Goal: Feedback & Contribution: Leave review/rating

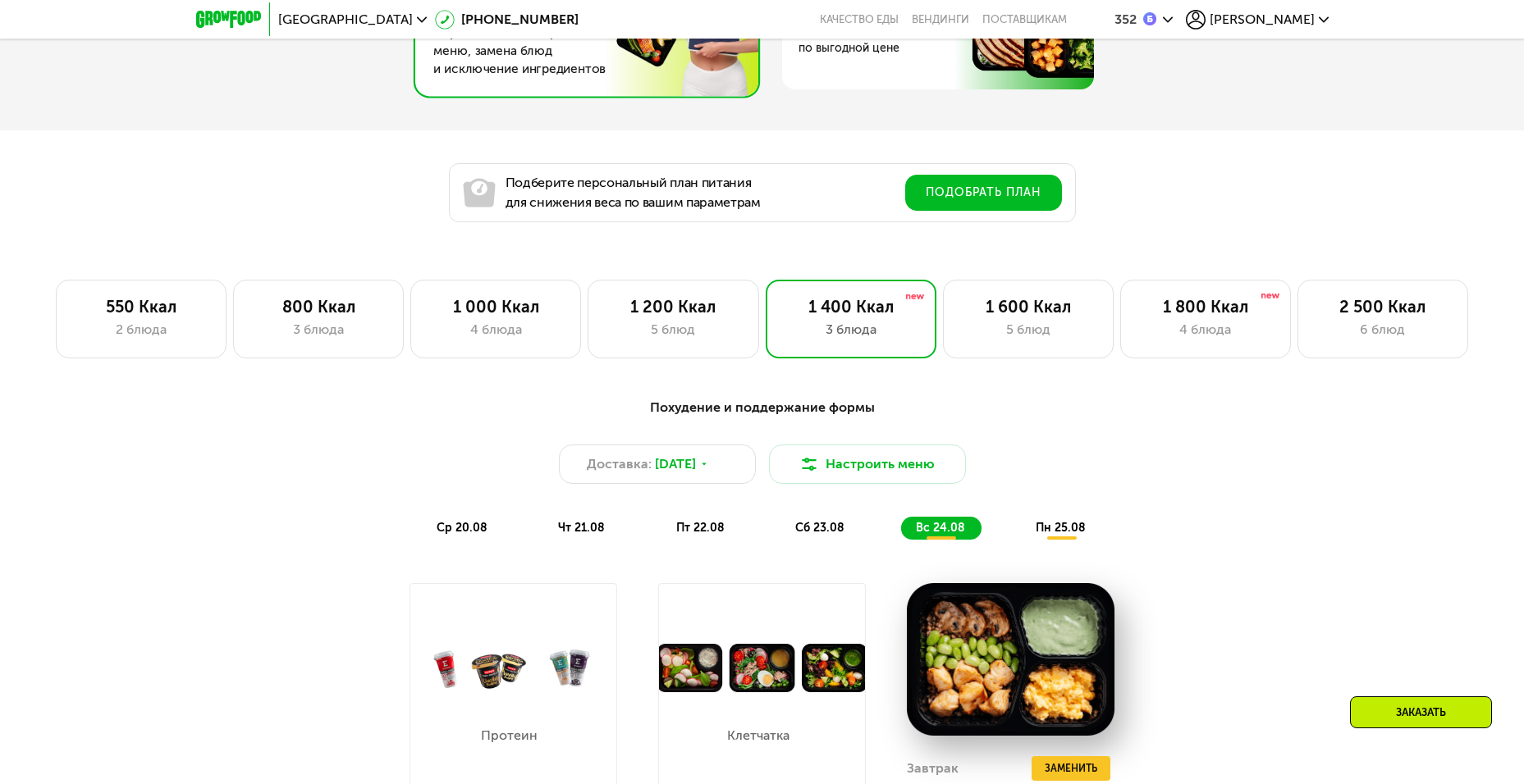
scroll to position [820, 0]
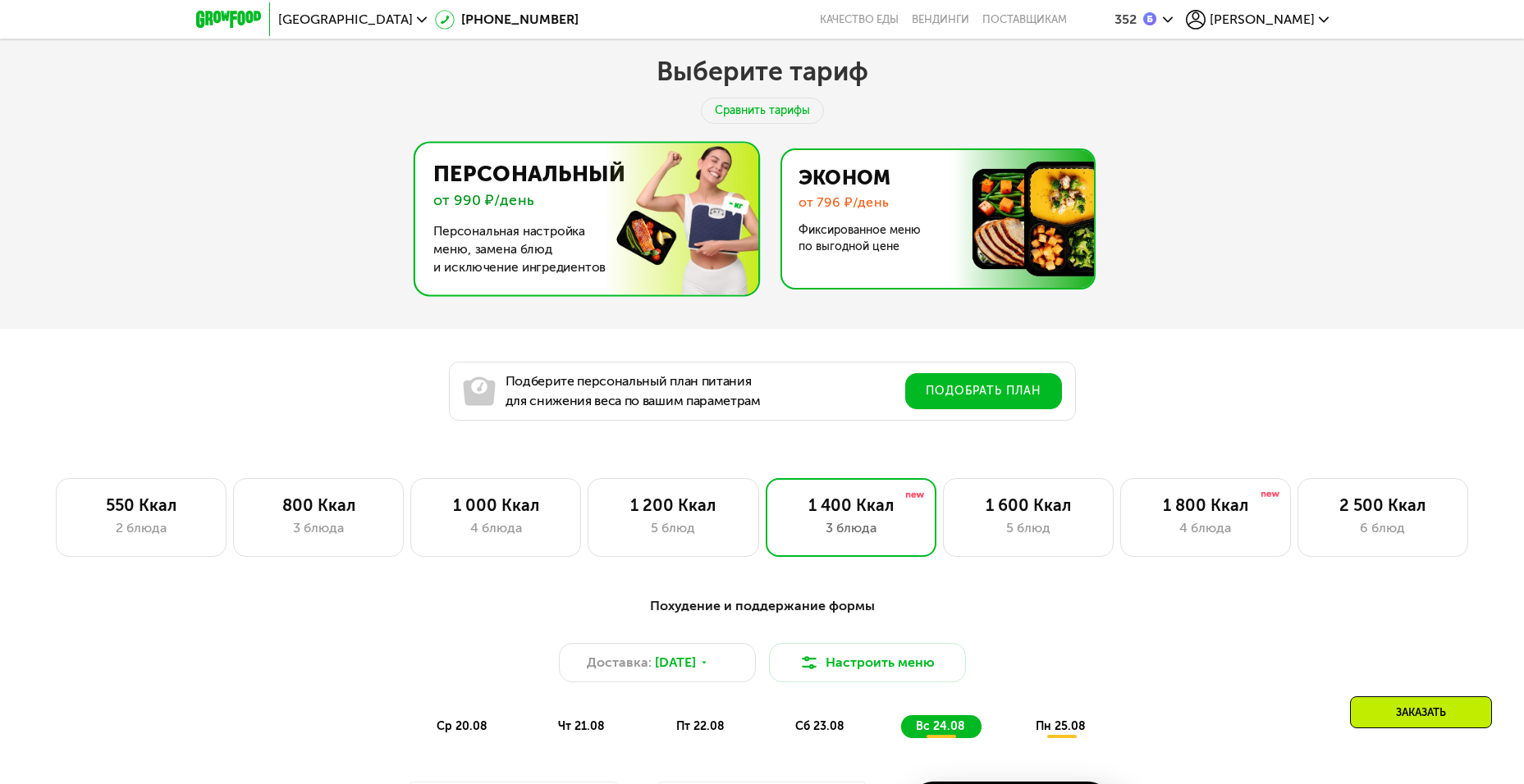
click at [900, 214] on img at bounding box center [933, 219] width 319 height 138
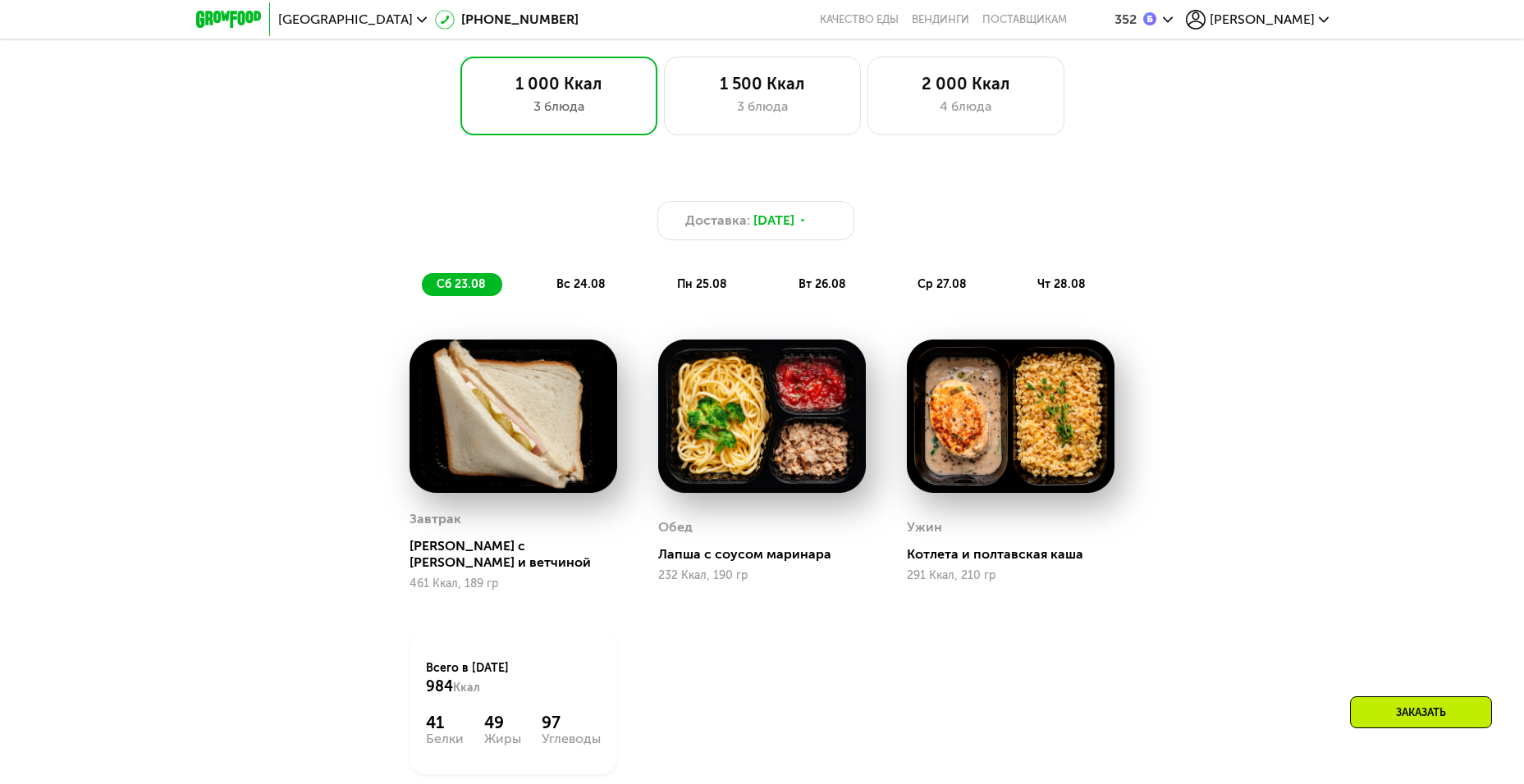
scroll to position [1148, 0]
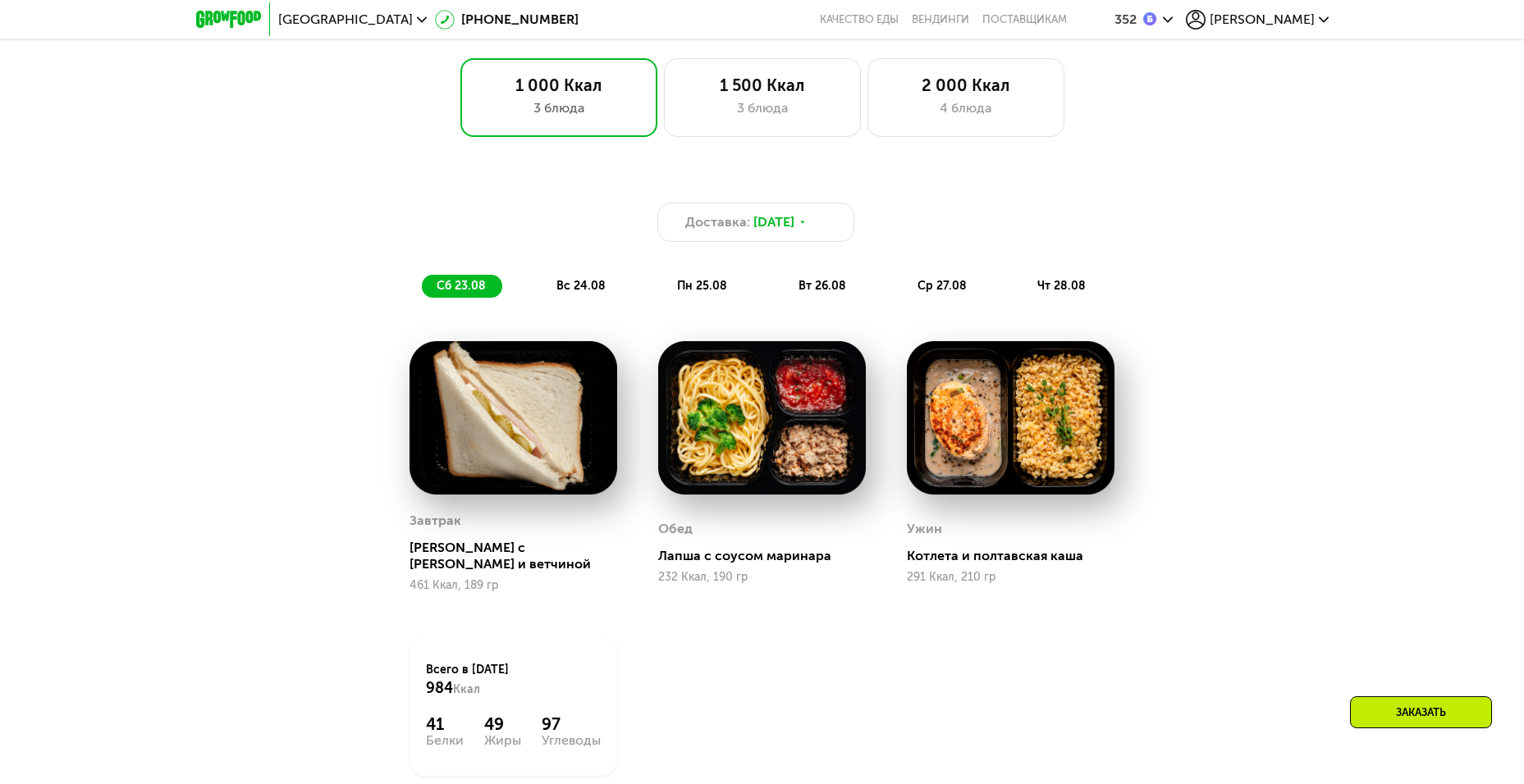
click at [562, 275] on div "Доставка: 22 авг, пт сб 23.08 вс 24.08 пн 25.08 вт 26.08 ср 27.08 чт 28.08" at bounding box center [762, 250] width 971 height 96
click at [566, 287] on span "вс 24.08" at bounding box center [581, 286] width 49 height 14
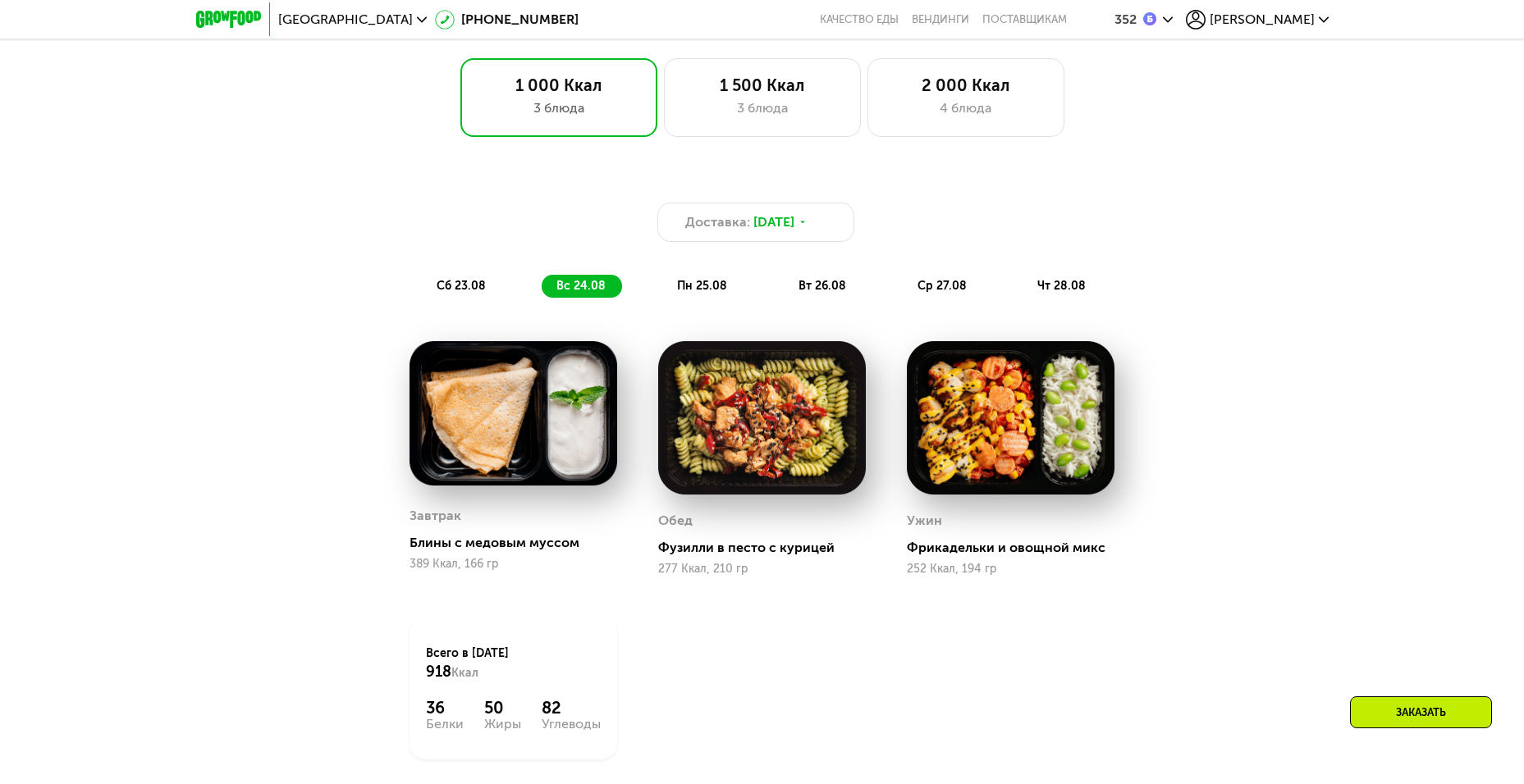
click at [700, 290] on span "пн 25.08" at bounding box center [701, 286] width 50 height 14
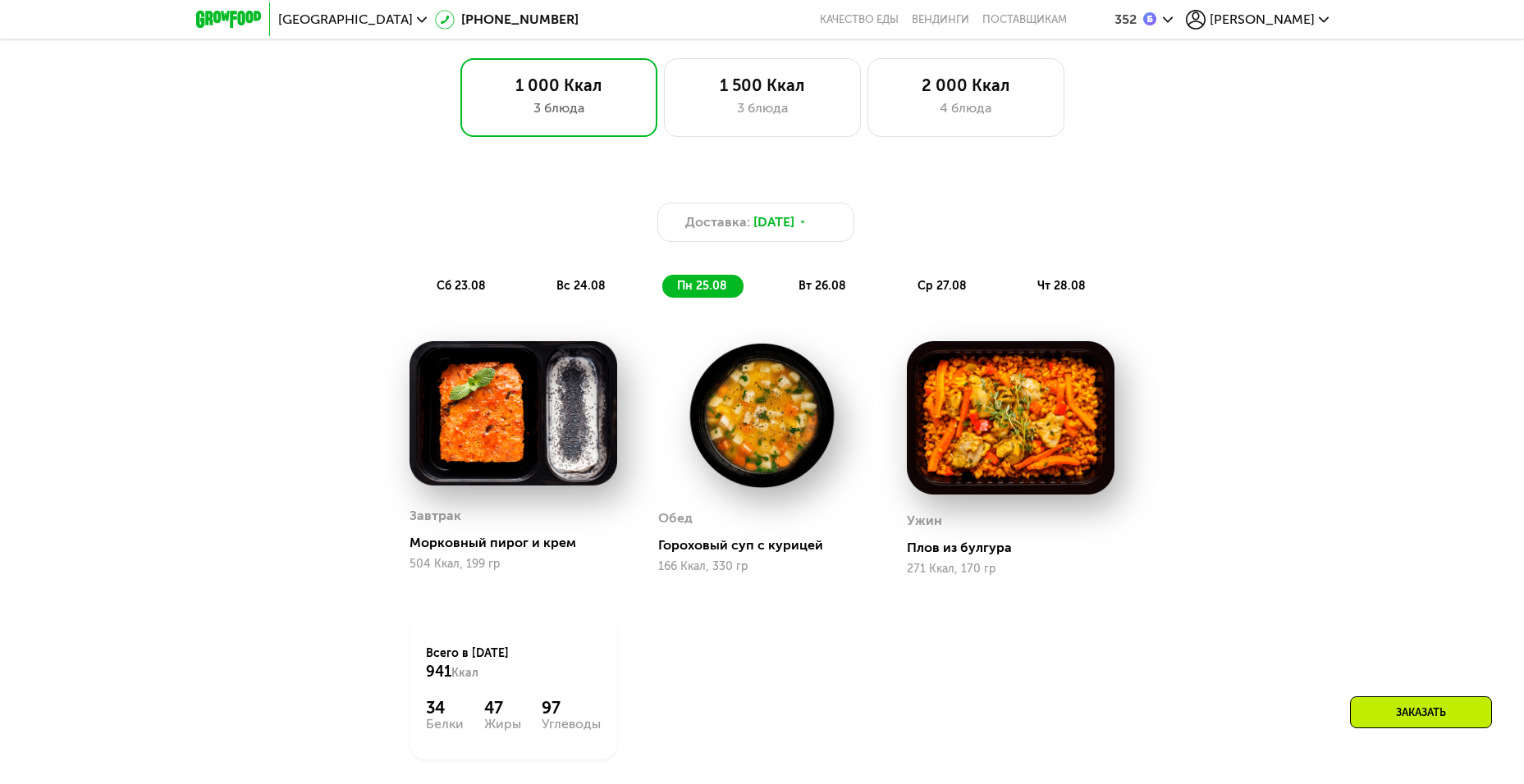
click at [902, 297] on div "вт 26.08" at bounding box center [943, 286] width 81 height 23
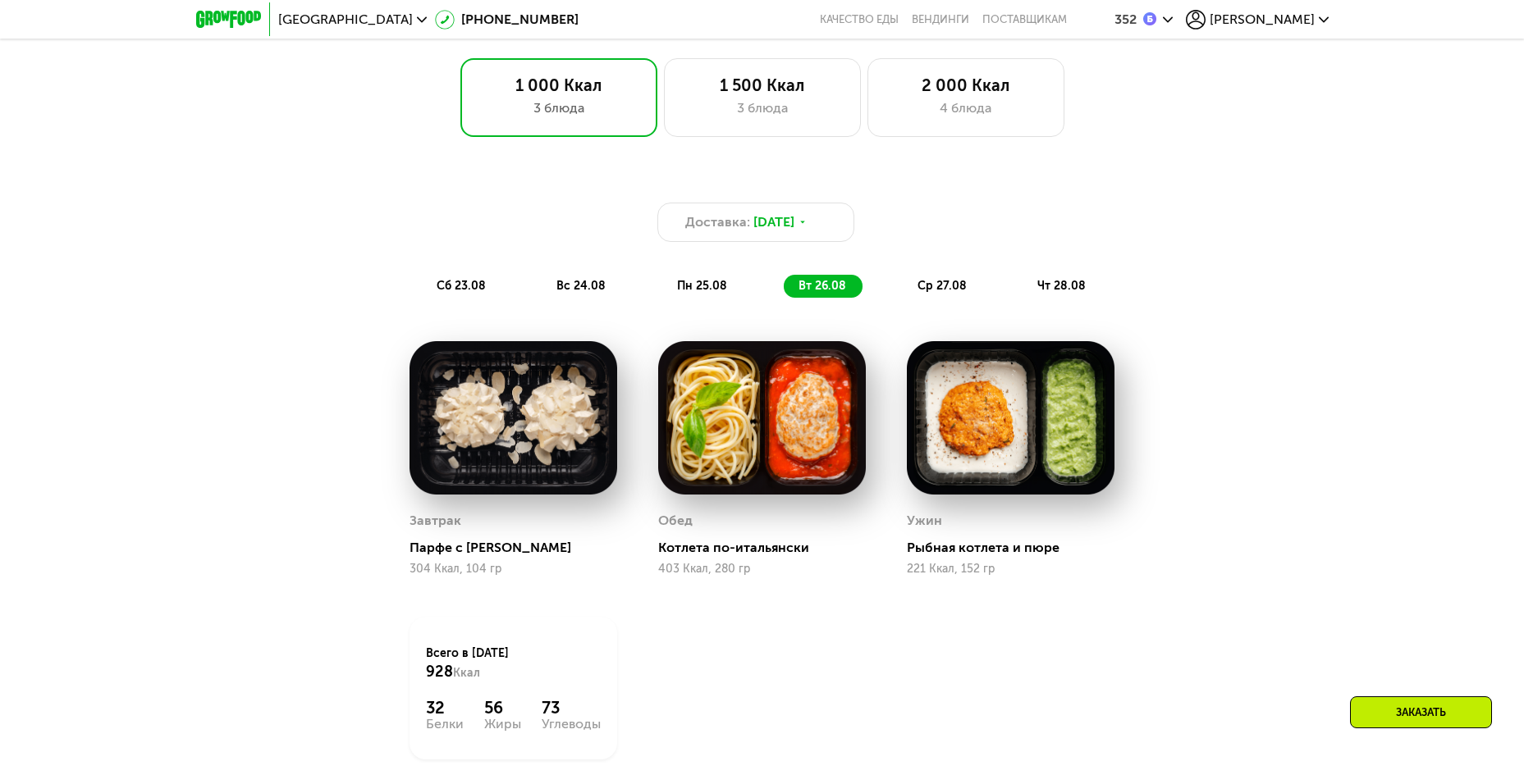
click at [1023, 282] on div "ср 27.08" at bounding box center [1062, 286] width 80 height 23
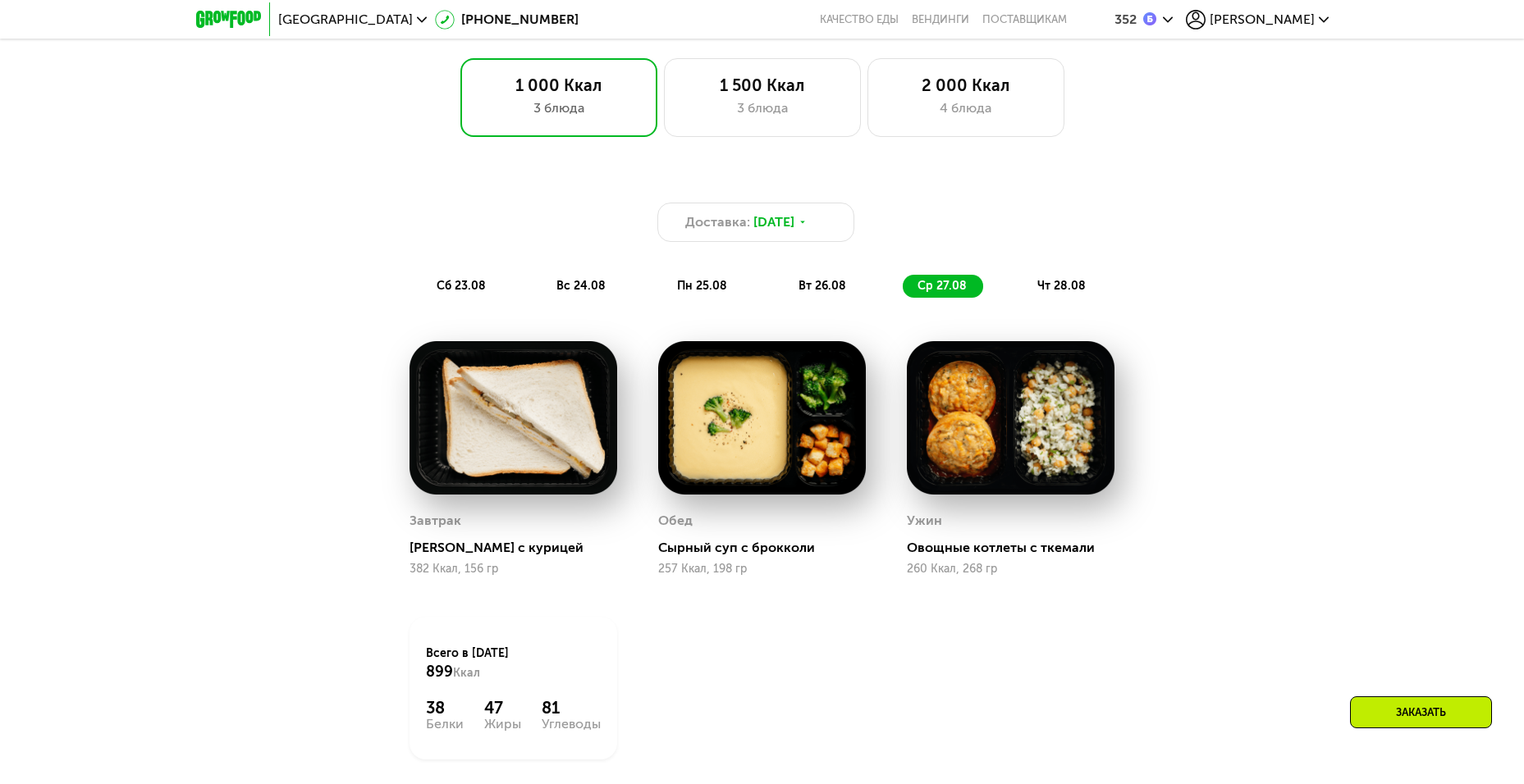
click at [1053, 288] on span "чт 28.08" at bounding box center [1061, 286] width 48 height 14
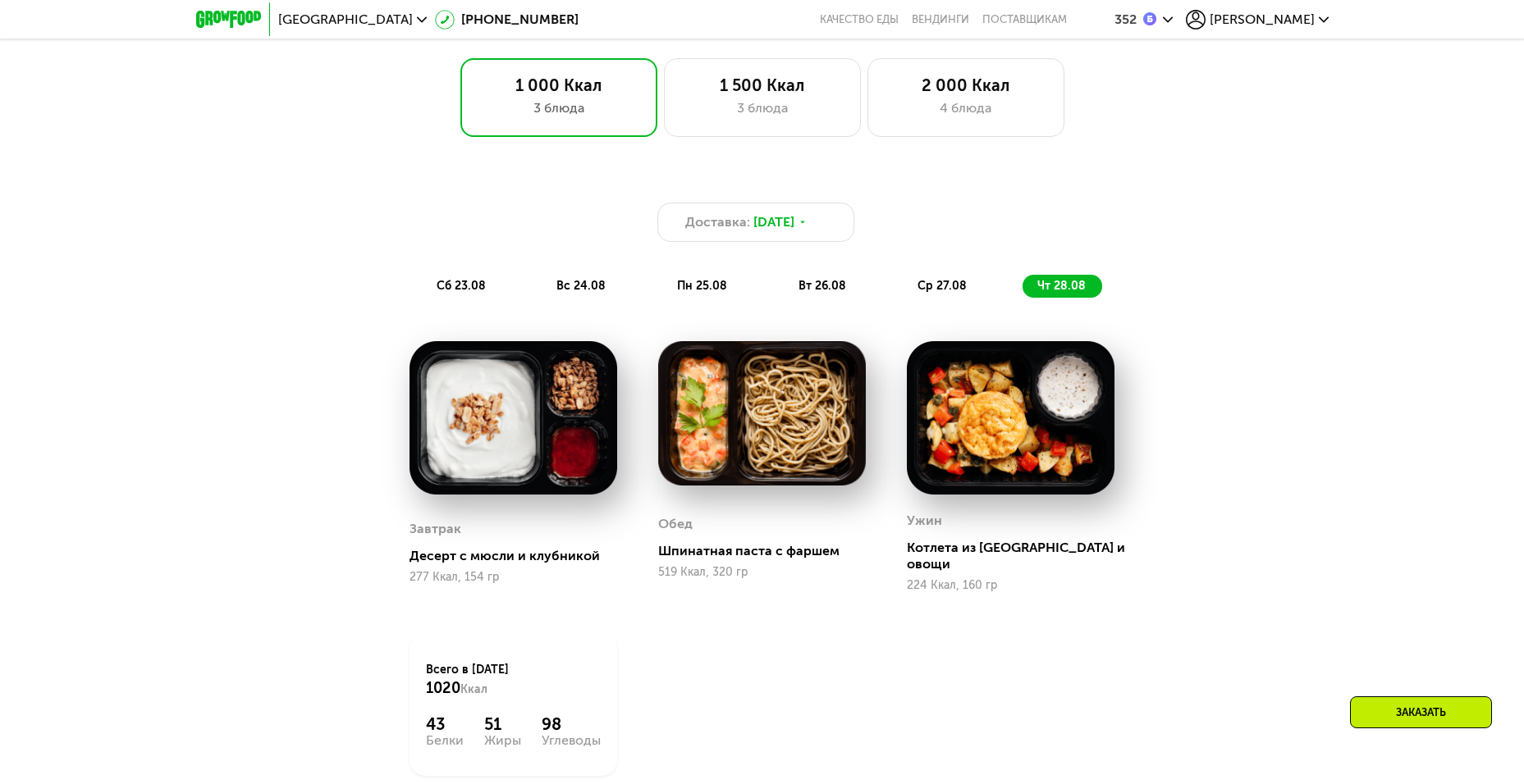
click at [994, 444] on img at bounding box center [1010, 418] width 208 height 154
click at [562, 290] on span "вс 24.08" at bounding box center [581, 286] width 49 height 14
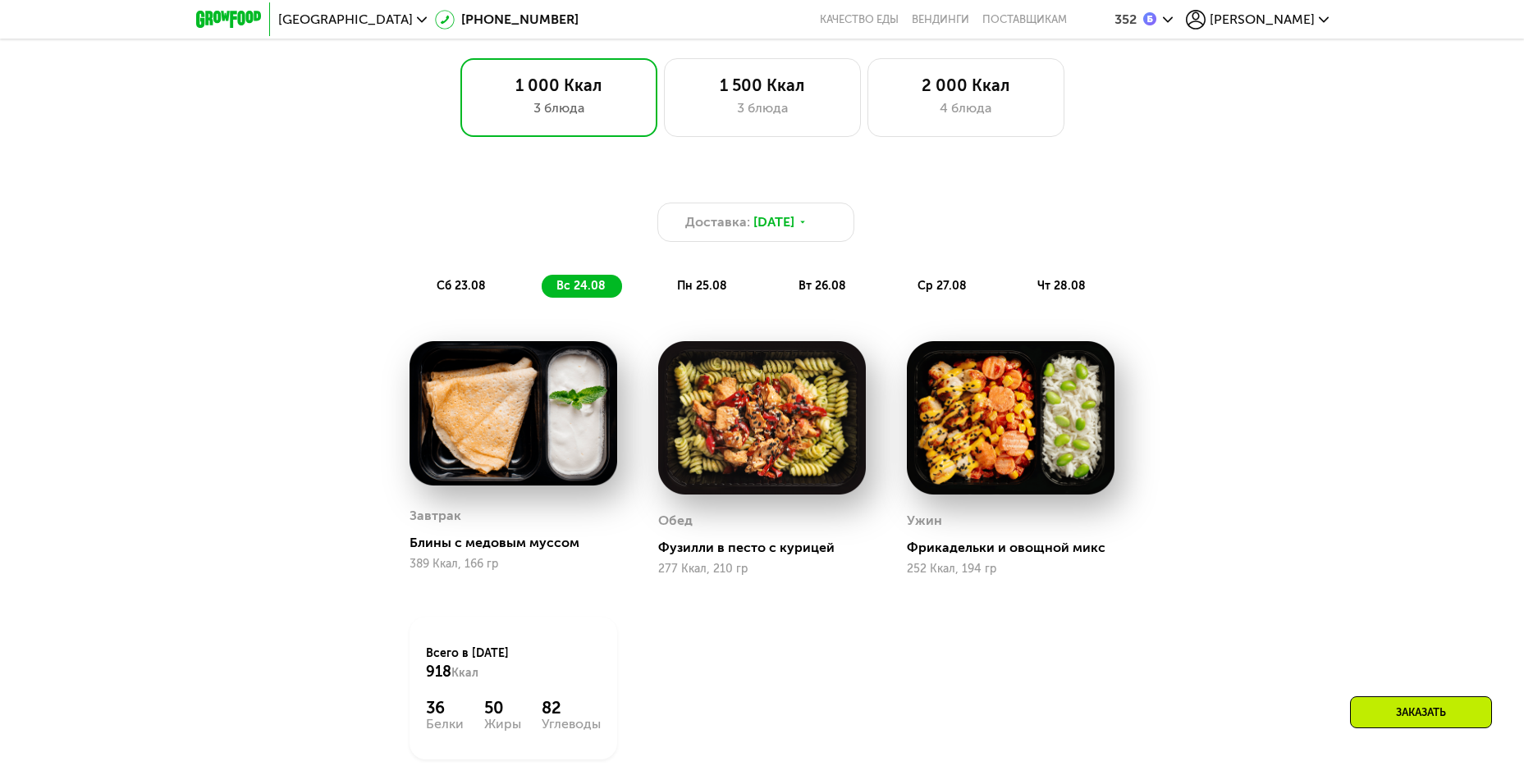
click at [1087, 285] on div "чт 28.08" at bounding box center [1062, 286] width 80 height 23
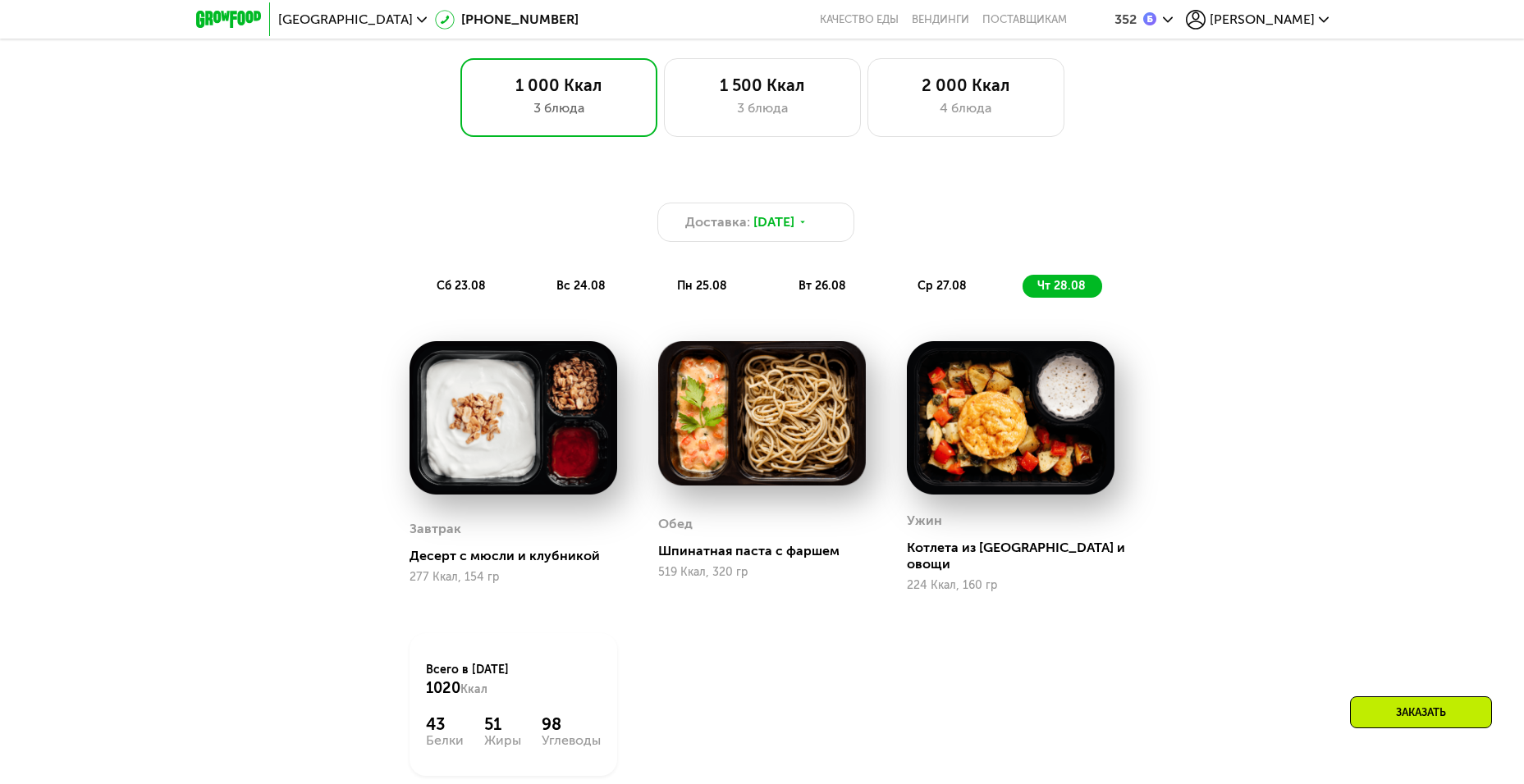
click at [1023, 292] on div "ср 27.08" at bounding box center [1062, 286] width 80 height 23
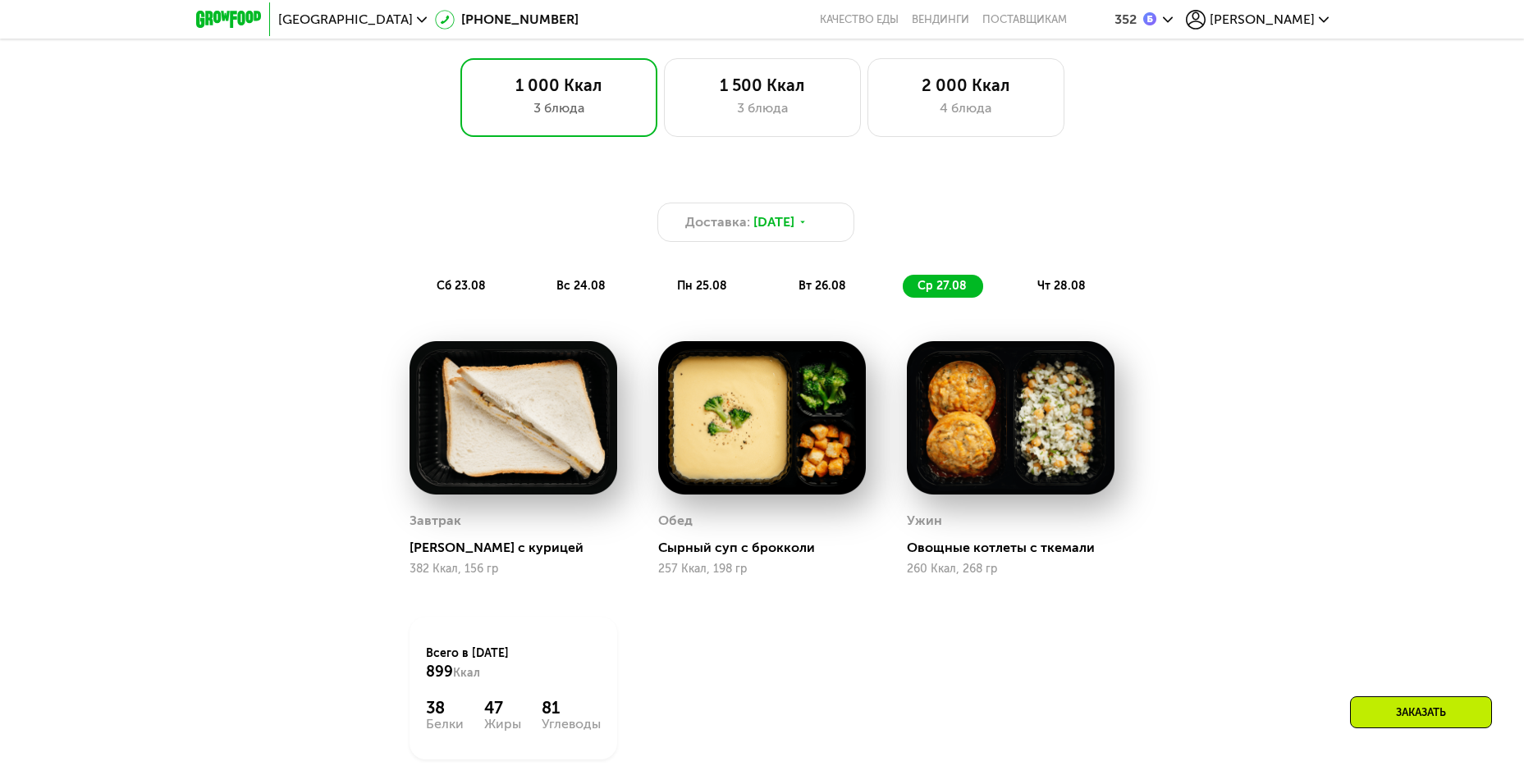
click at [836, 292] on span "вт 26.08" at bounding box center [822, 286] width 47 height 14
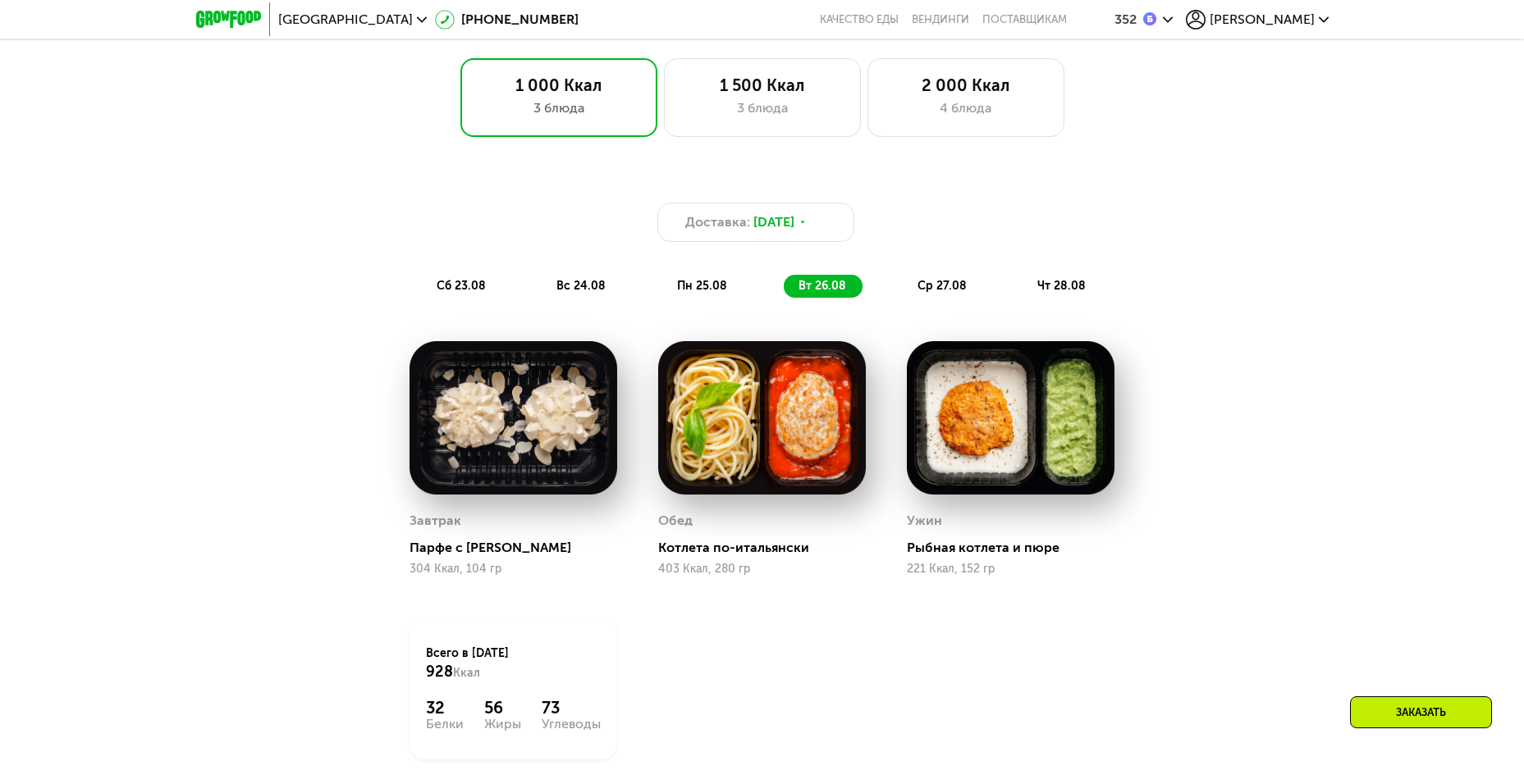
click at [714, 284] on span "пн 25.08" at bounding box center [701, 286] width 50 height 14
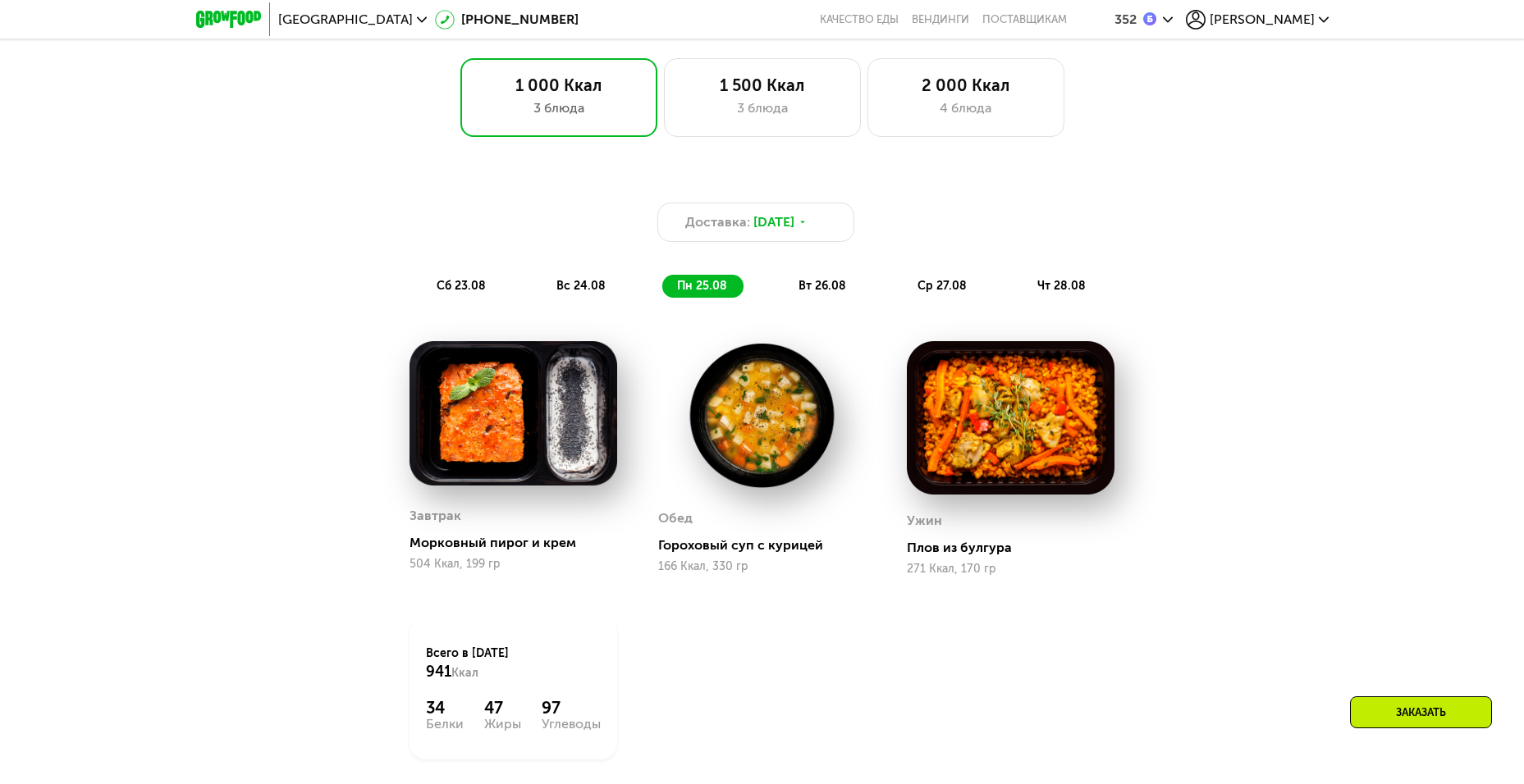
click at [809, 293] on span "вт 26.08" at bounding box center [822, 286] width 47 height 14
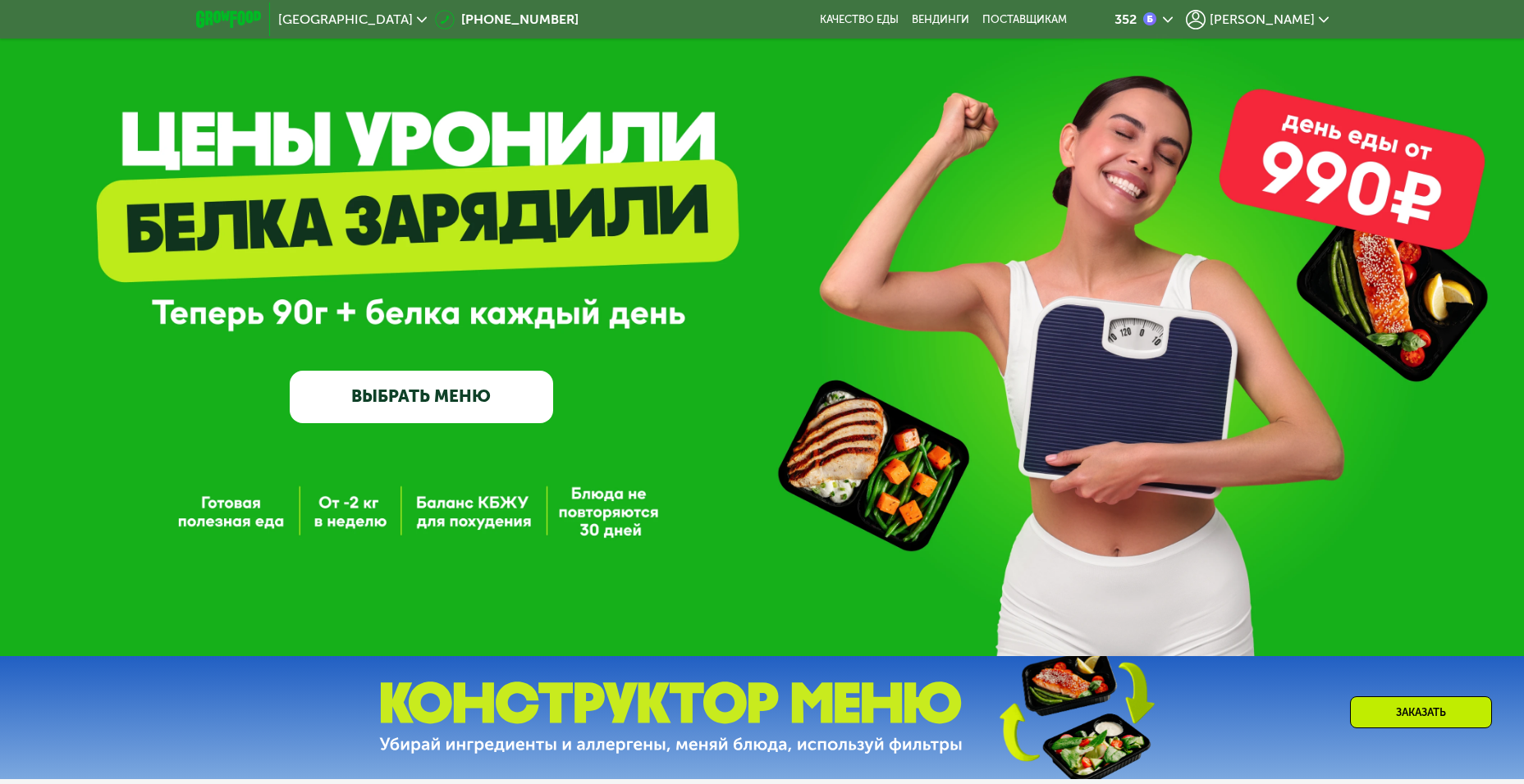
scroll to position [0, 0]
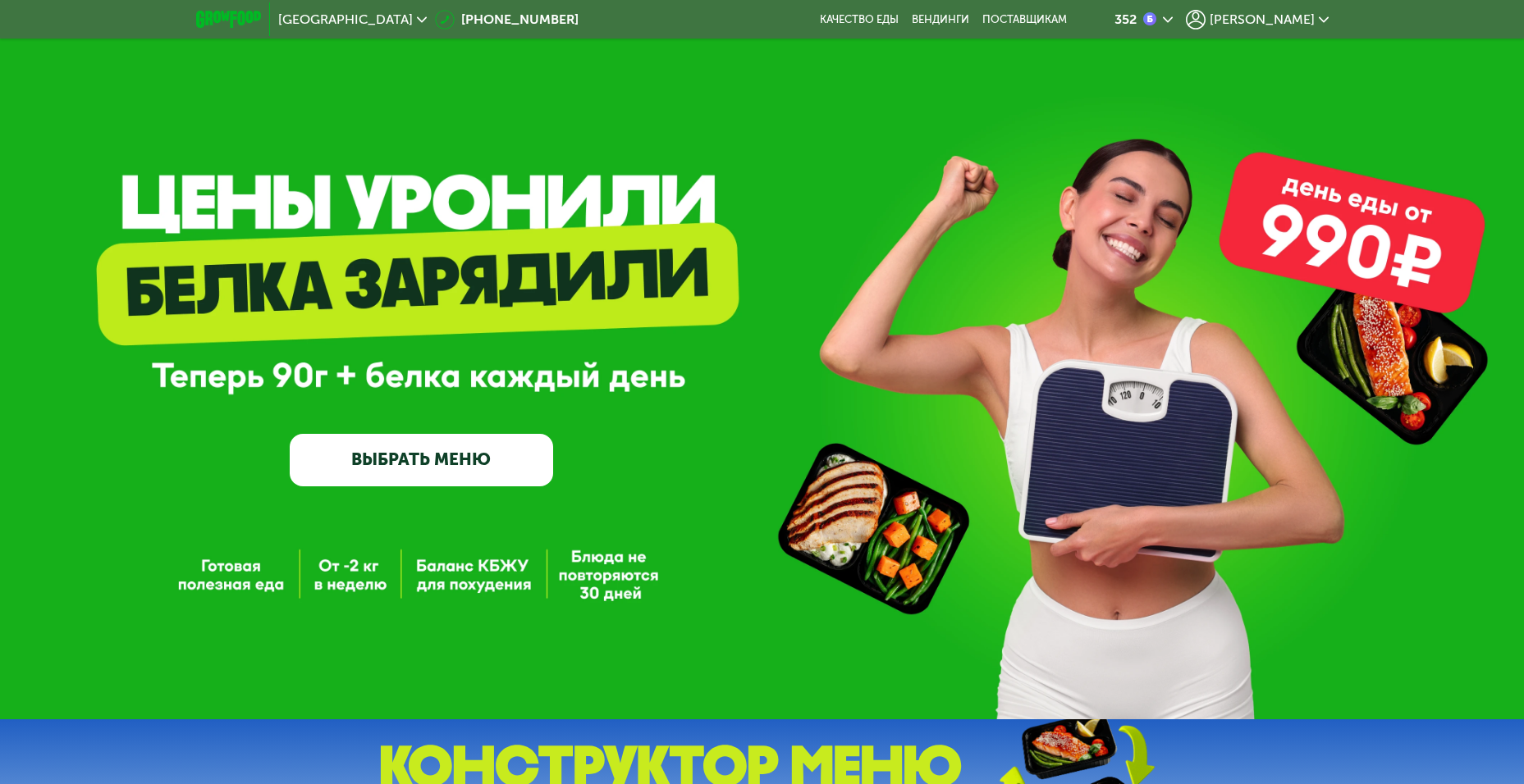
click at [1272, 21] on span "Константин" at bounding box center [1262, 19] width 105 height 13
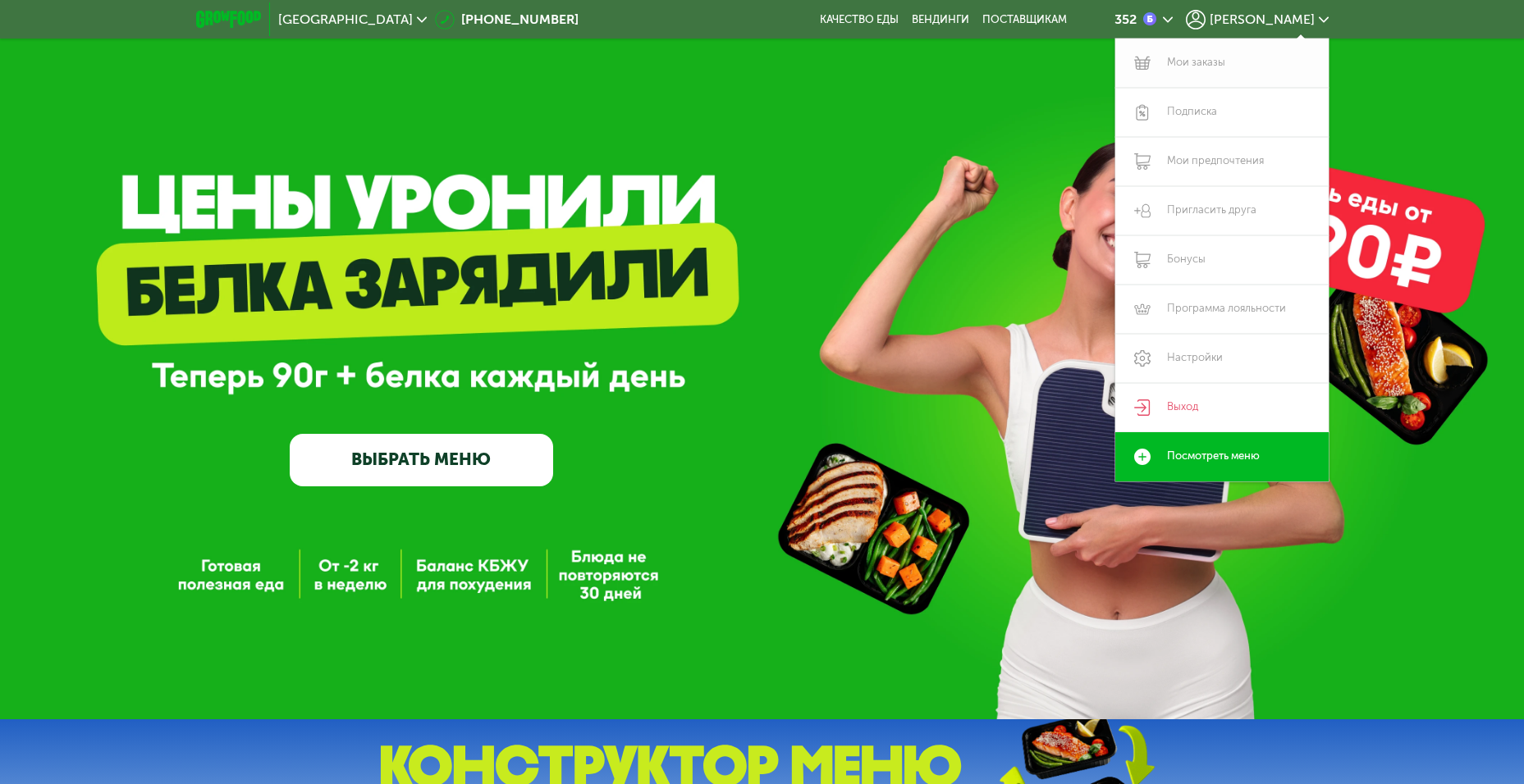
click at [1185, 61] on link "Мои заказы" at bounding box center [1222, 63] width 214 height 49
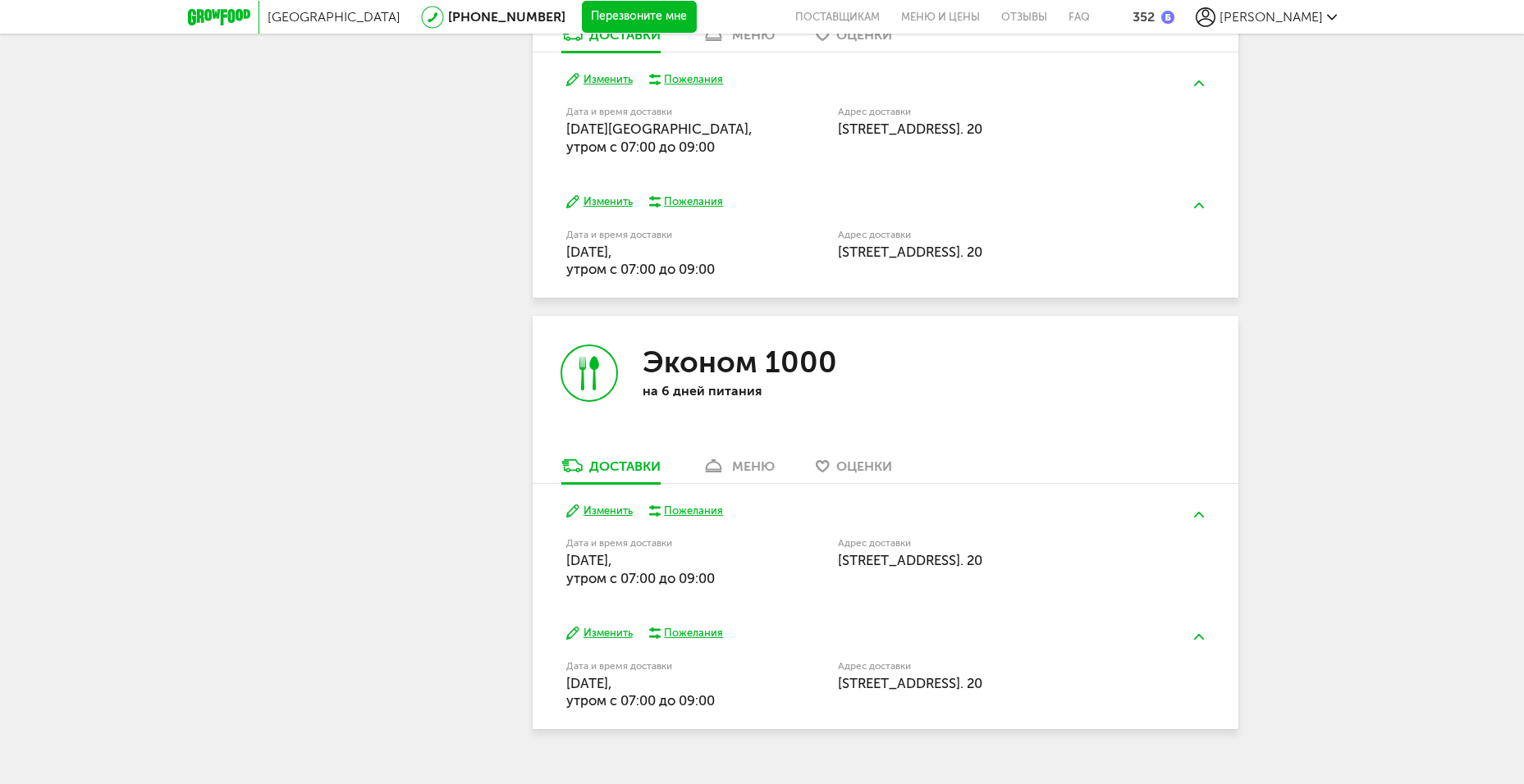
scroll to position [1133, 0]
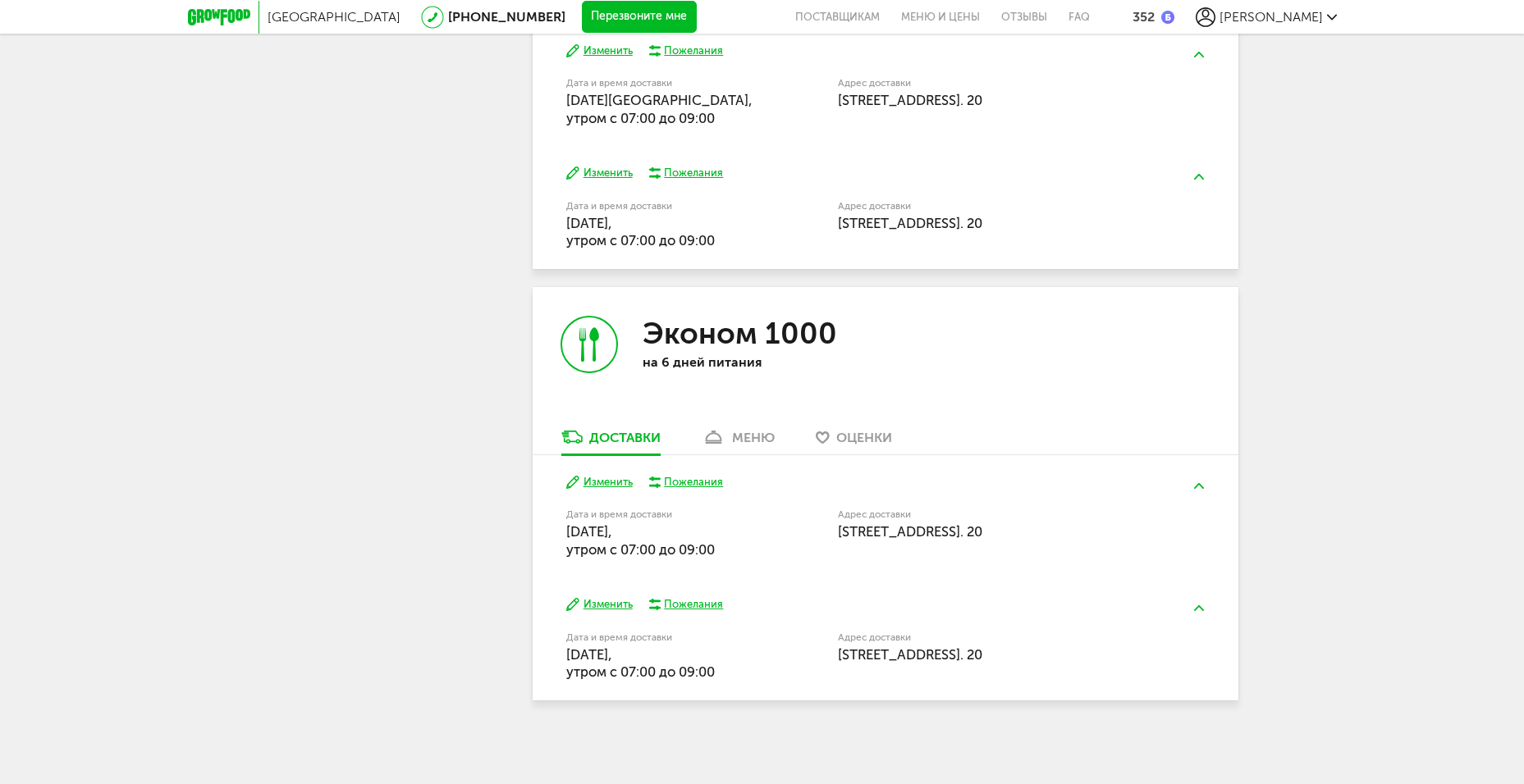
click at [676, 479] on div "Пожелания" at bounding box center [694, 482] width 59 height 15
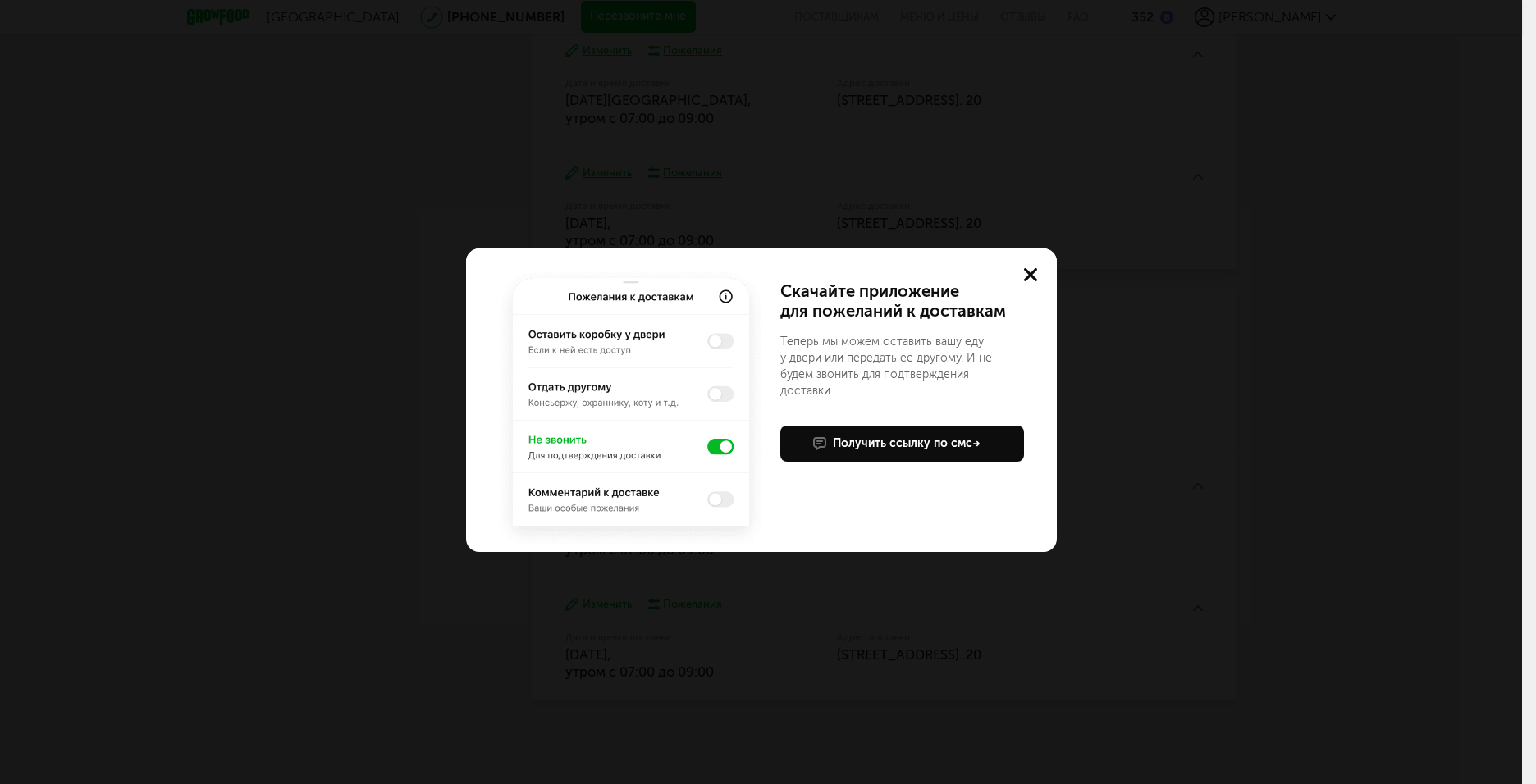
click at [1495, 358] on div "Учтем ваши пожелания в приложении Скачайте приложение для пожеланий к доставкам…" at bounding box center [761, 392] width 1522 height 784
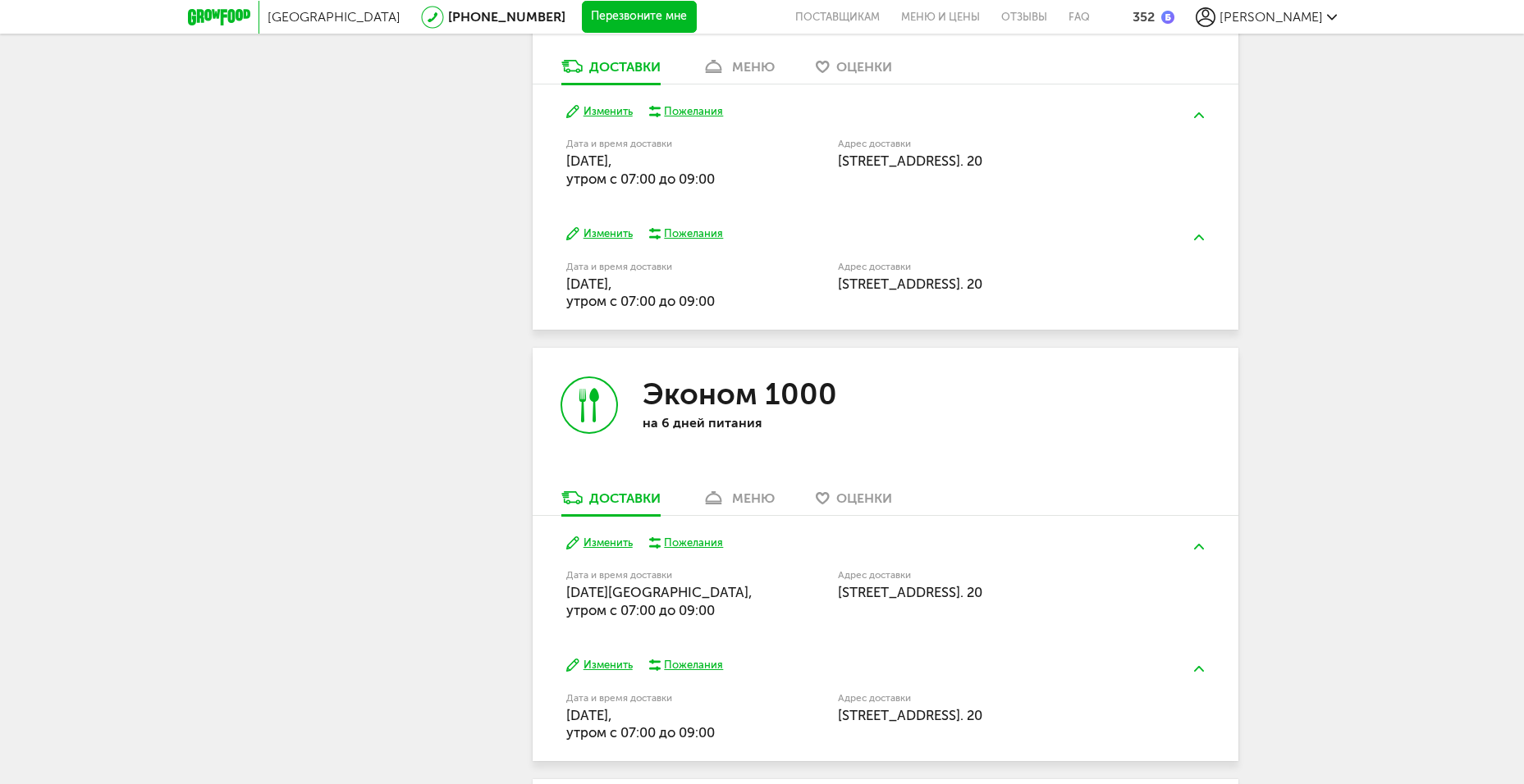
scroll to position [149, 0]
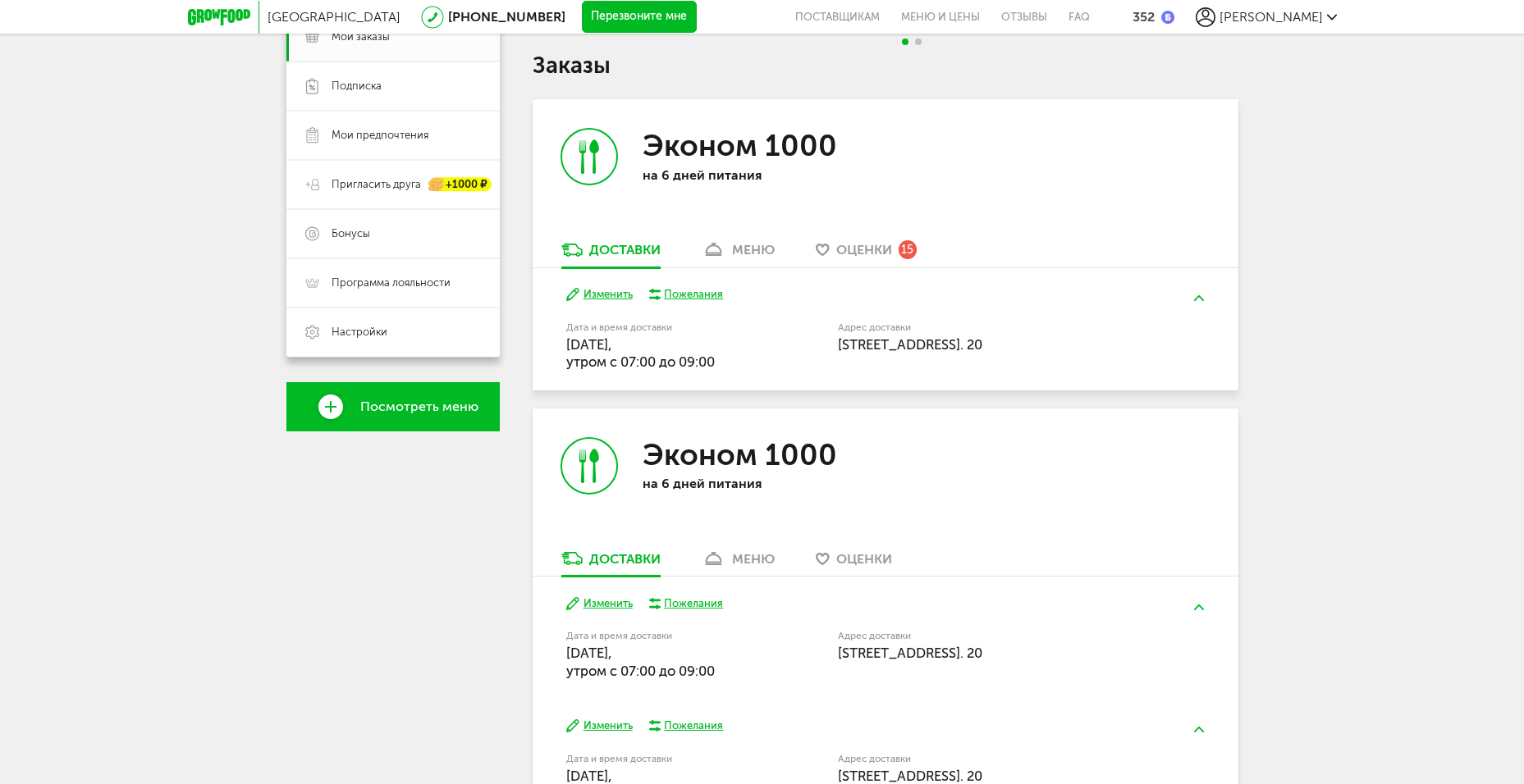
click at [884, 242] on span "Оценки" at bounding box center [864, 250] width 56 height 16
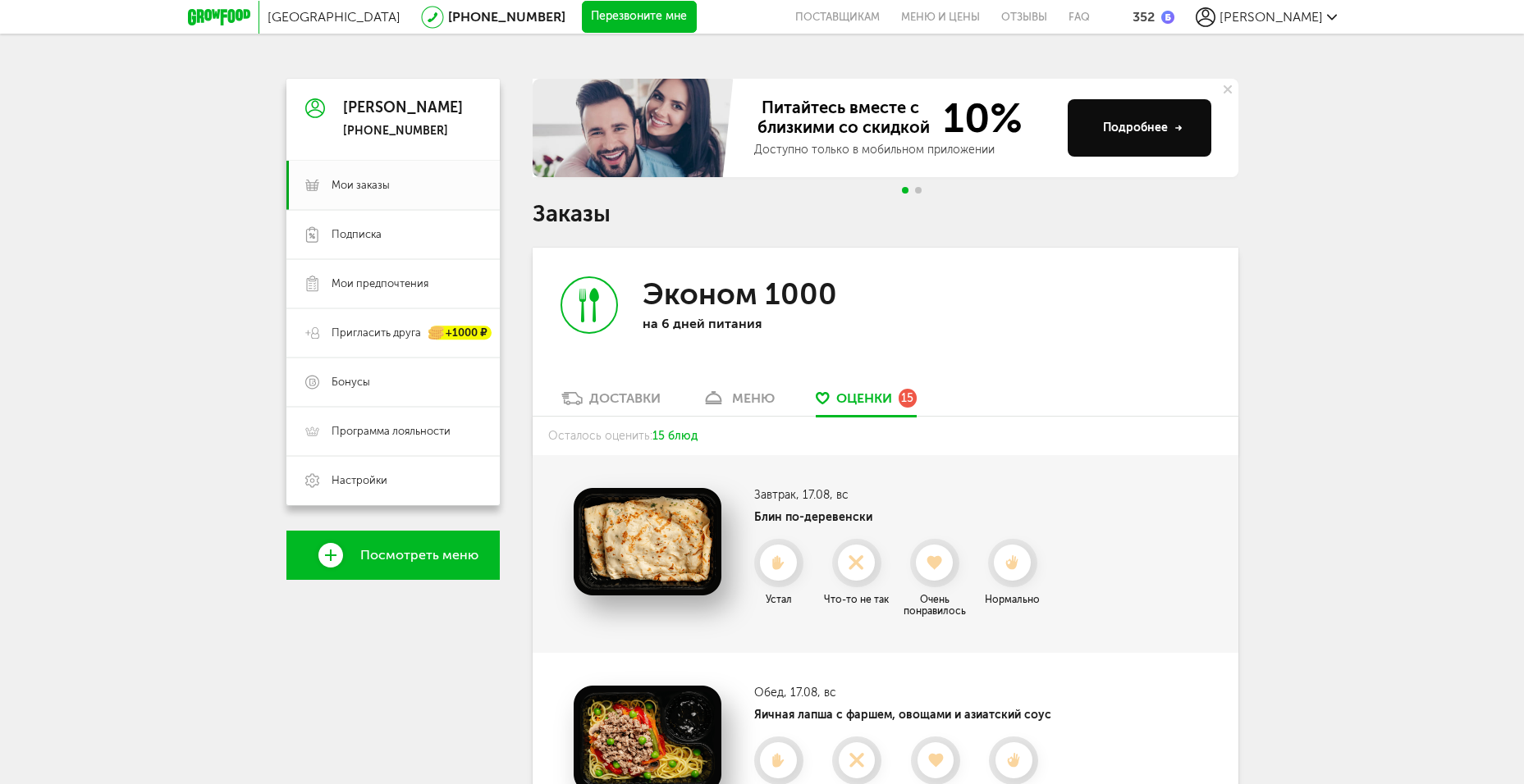
click at [591, 383] on div "Эконом 1000 на 6 дней питания" at bounding box center [708, 319] width 353 height 142
click at [601, 390] on link "Доставки" at bounding box center [610, 403] width 115 height 27
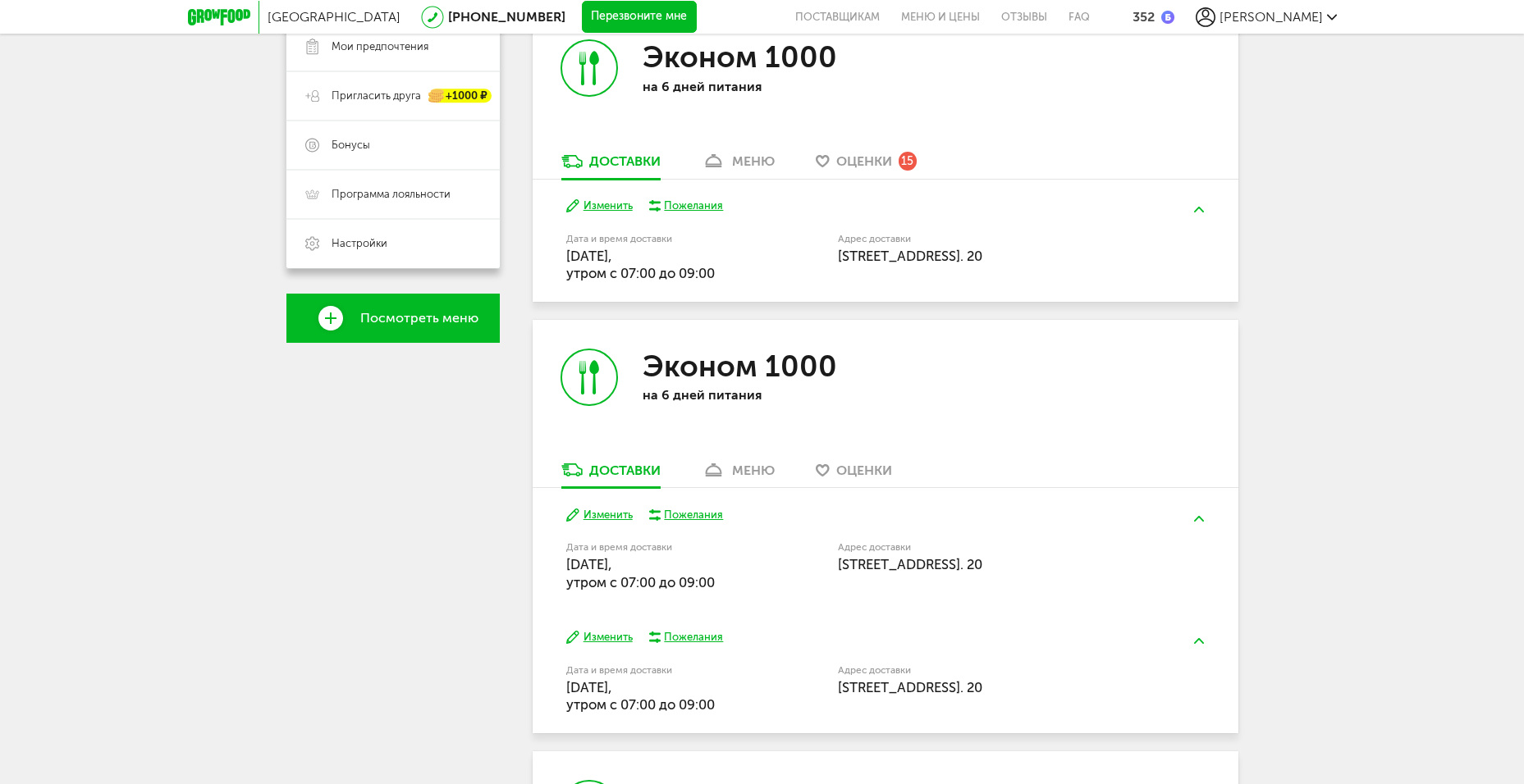
scroll to position [164, 0]
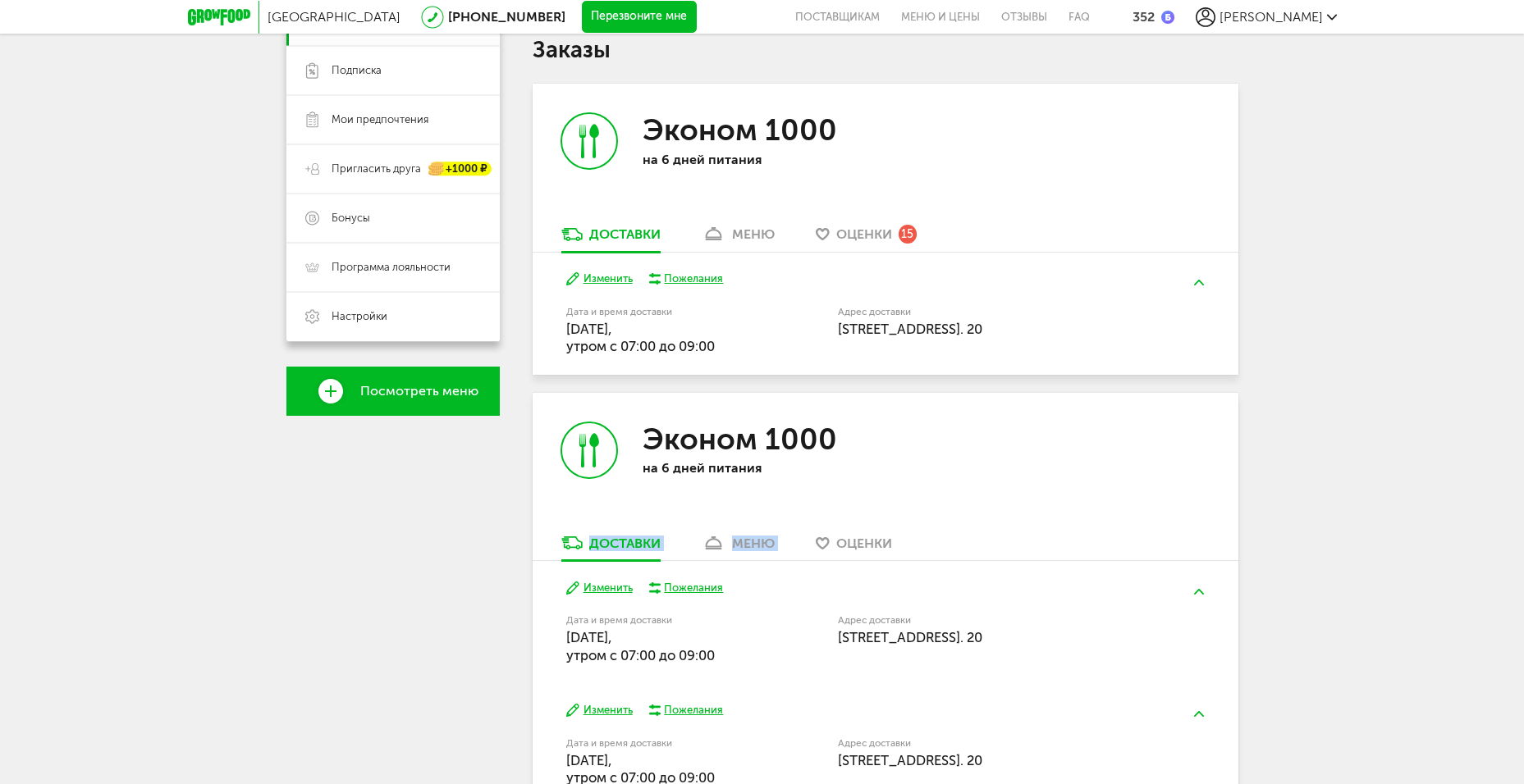
click at [839, 534] on div "Эконом 1000 на 6 дней питания Доставки меню Оценки Изменить Пожелания Дата и вр…" at bounding box center [885, 600] width 705 height 414
click at [839, 534] on link "Оценки" at bounding box center [853, 547] width 93 height 27
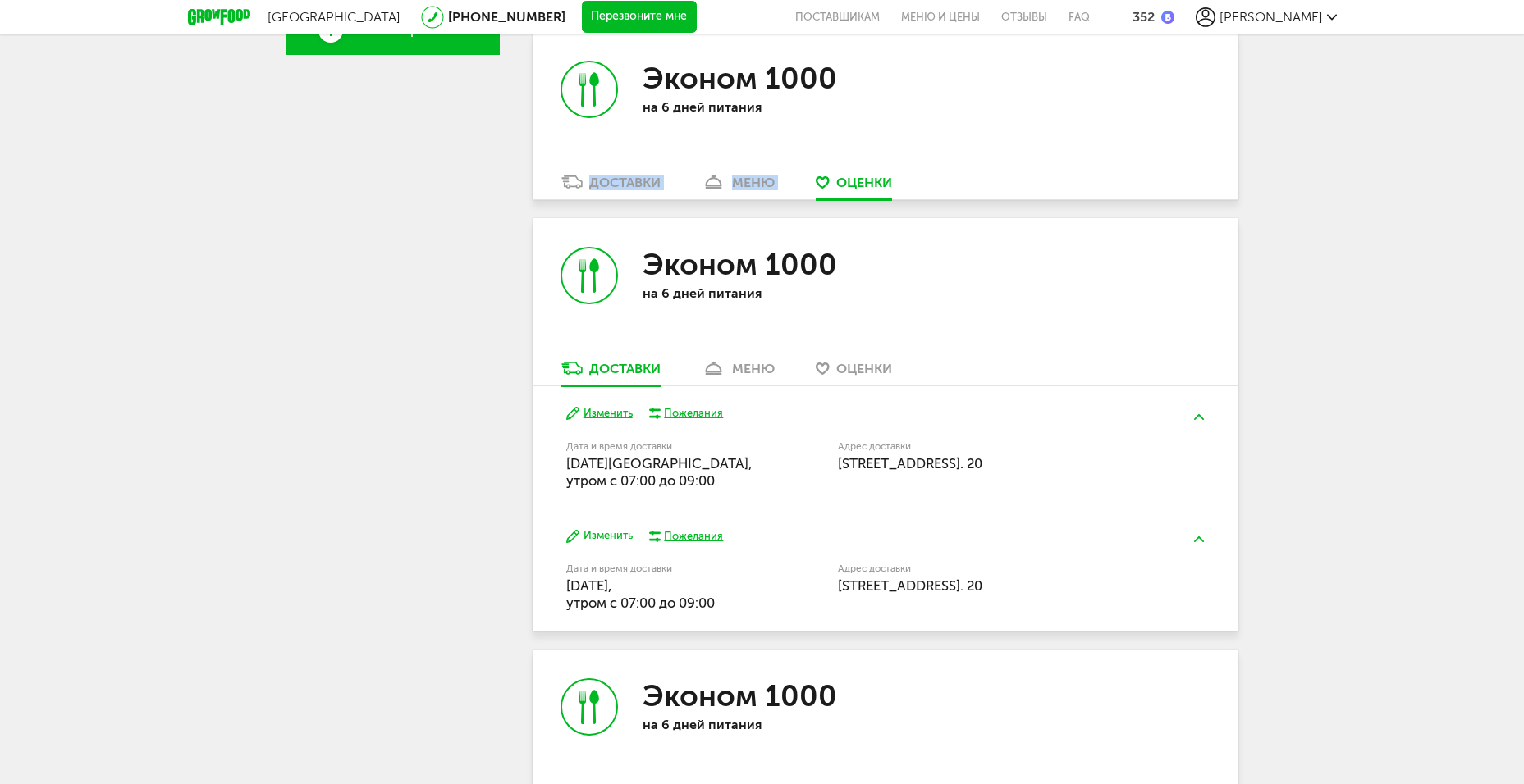
scroll to position [405, 0]
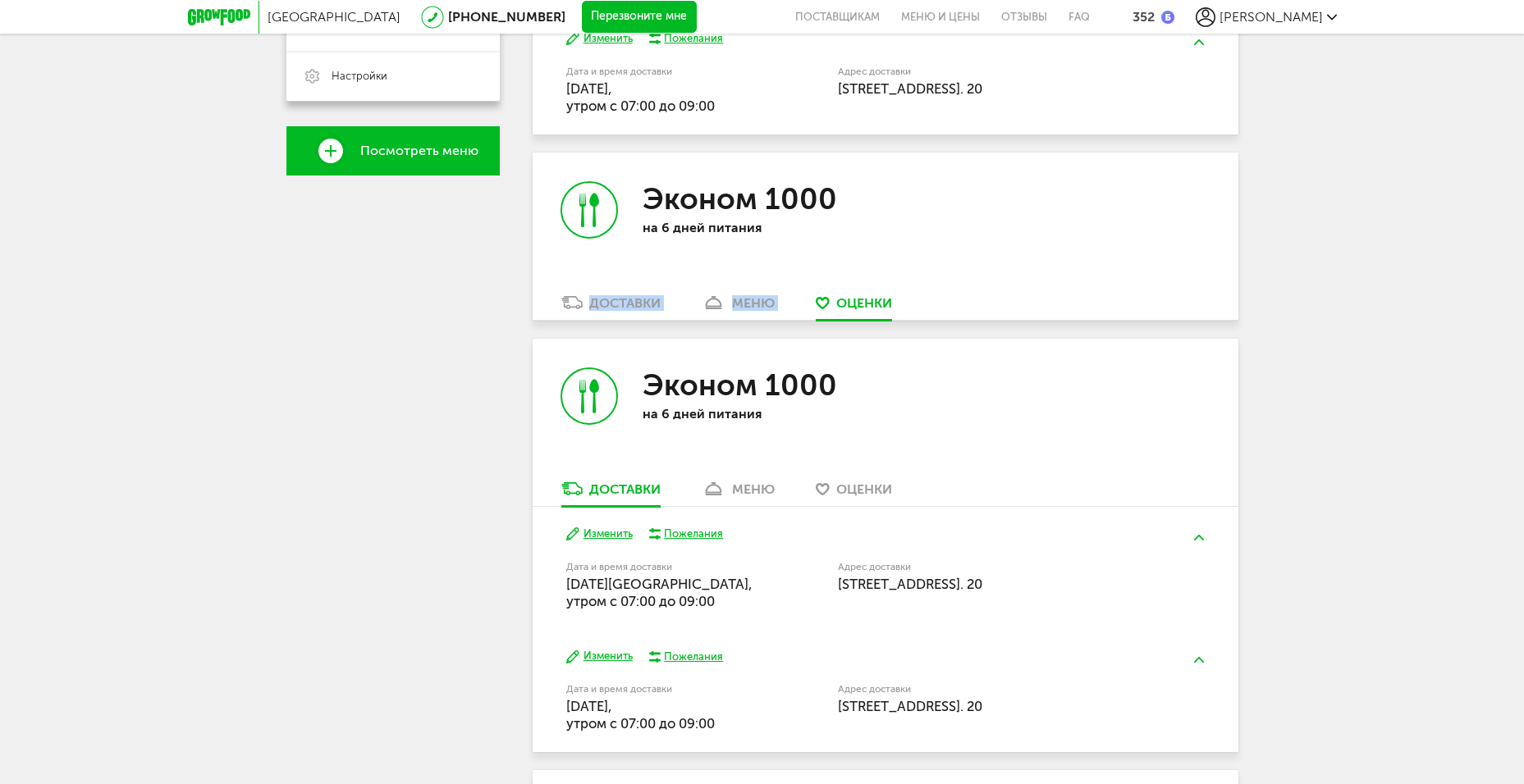
click at [744, 300] on div "меню" at bounding box center [753, 303] width 42 height 16
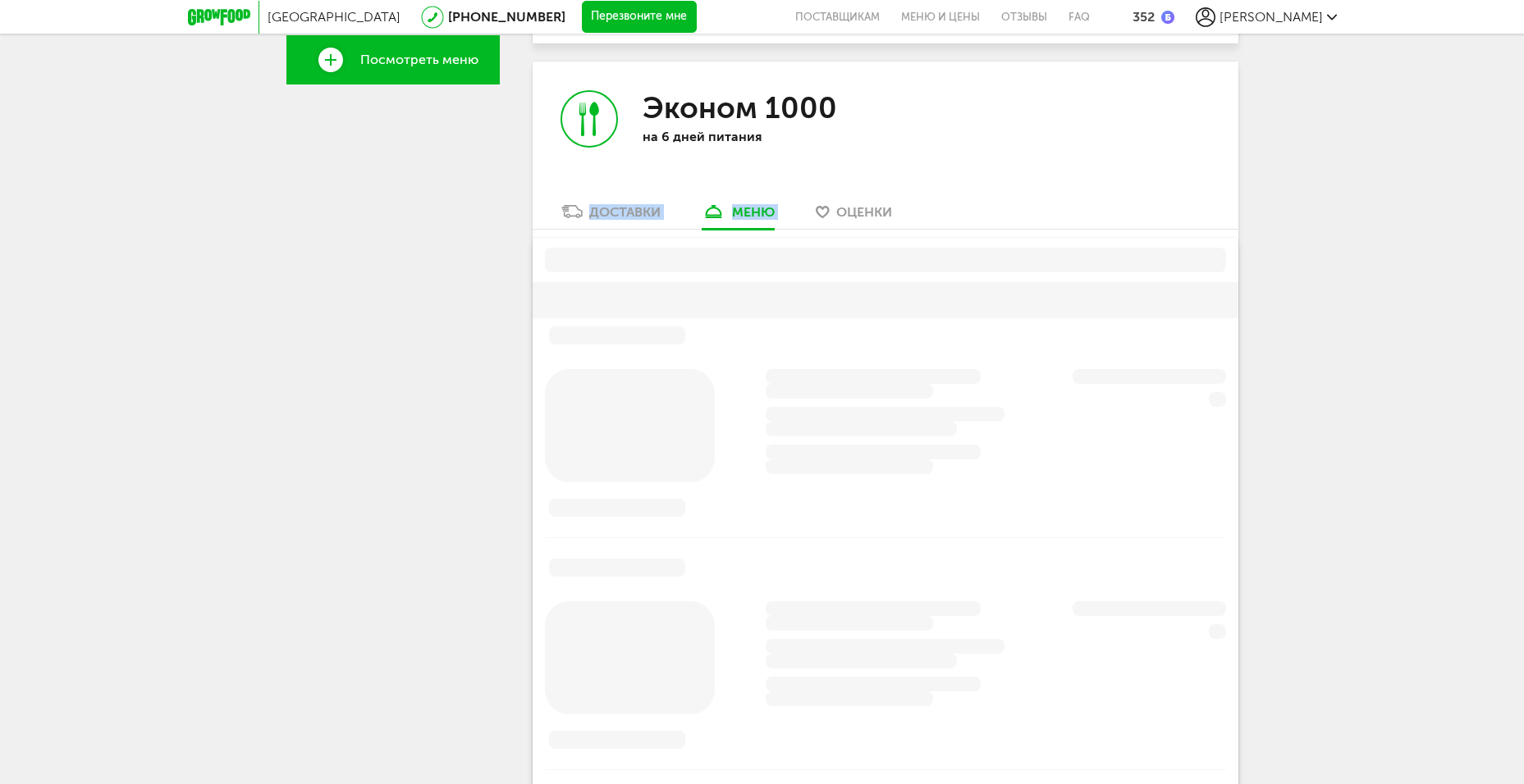
scroll to position [516, 0]
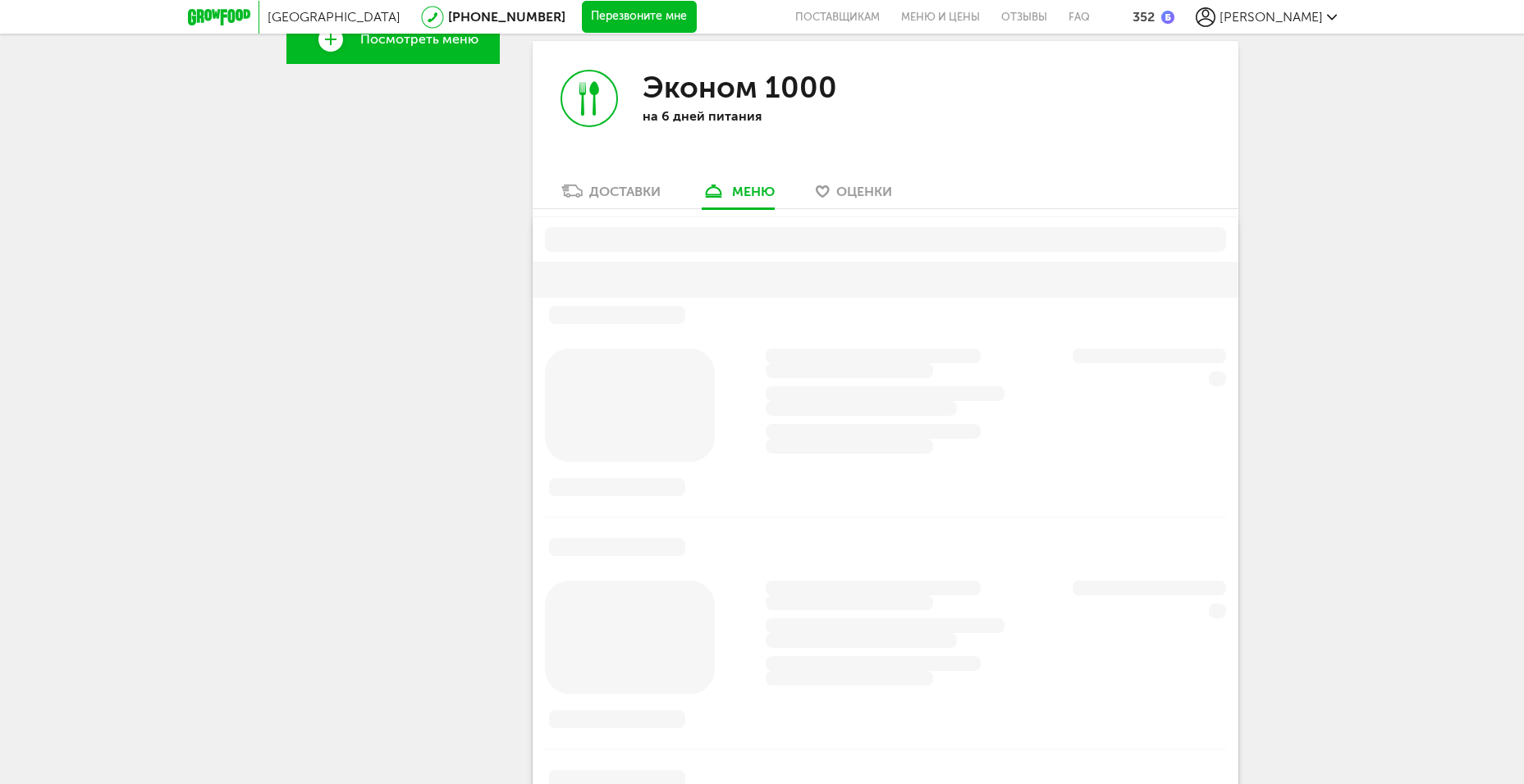
click at [472, 309] on div "[PERSON_NAME] [PHONE_NUMBER] Мои заказы Подписка [PERSON_NAME] предпочтения При…" at bounding box center [393, 723] width 214 height 2320
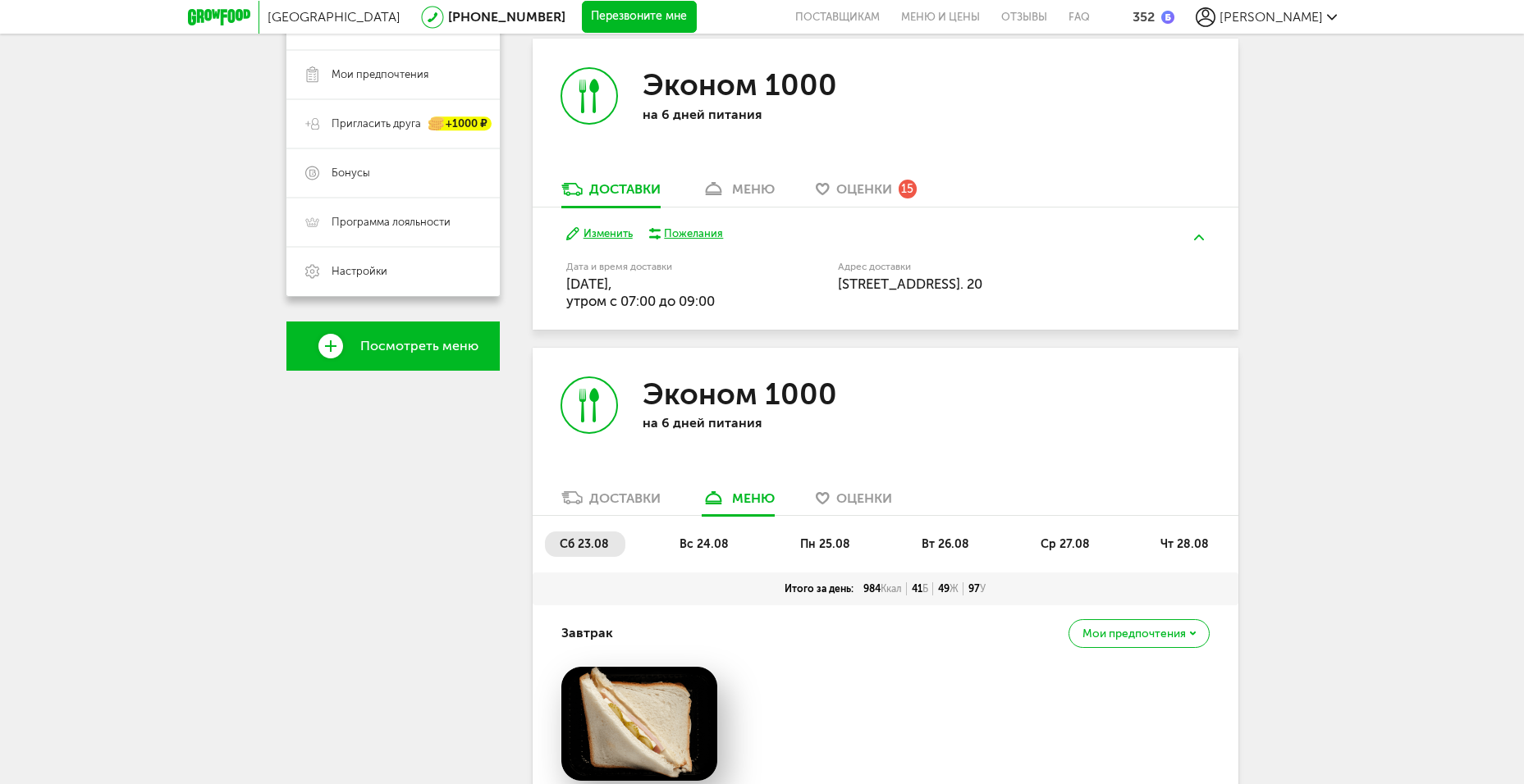
scroll to position [164, 0]
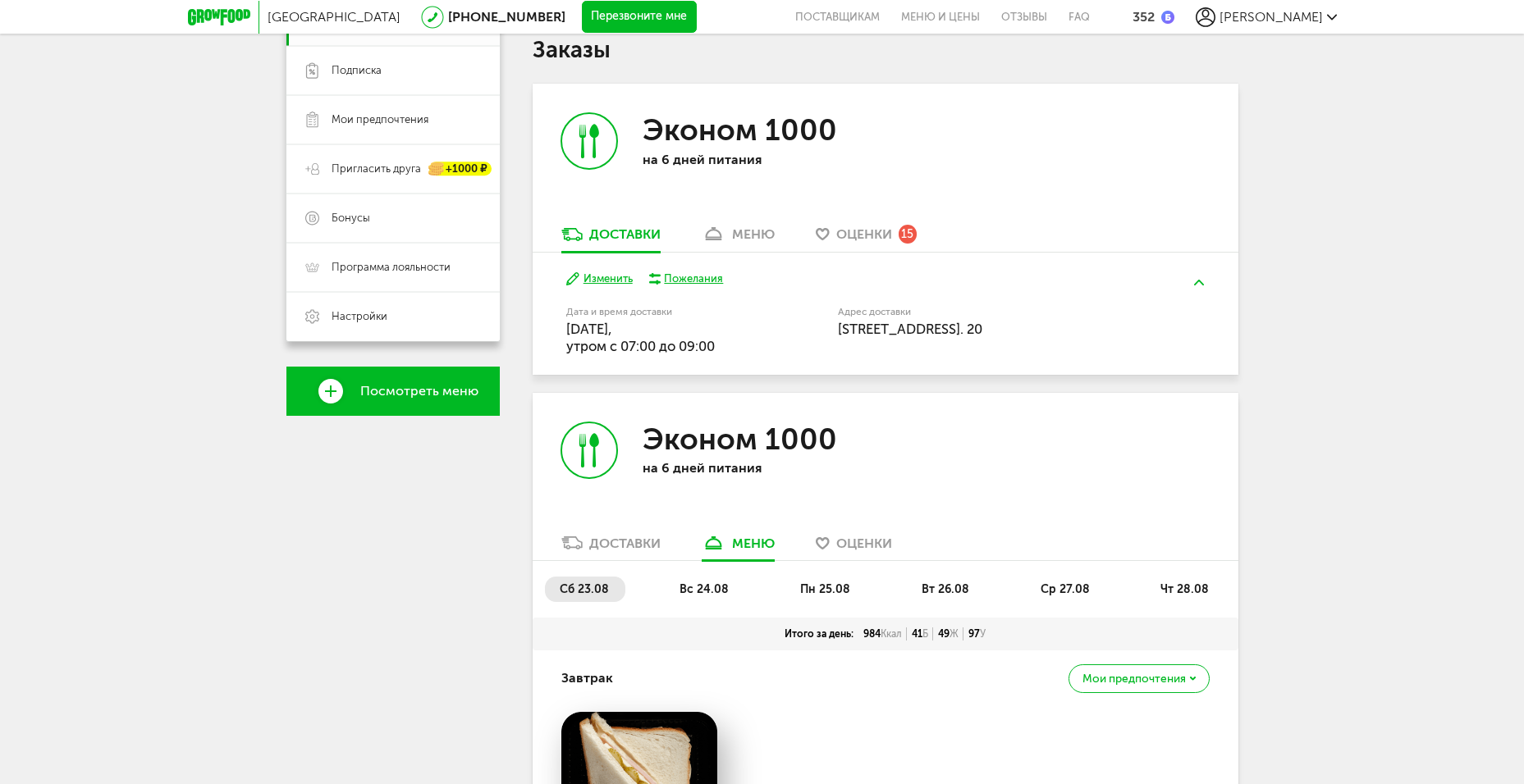
click at [840, 234] on span "Оценки" at bounding box center [864, 234] width 56 height 16
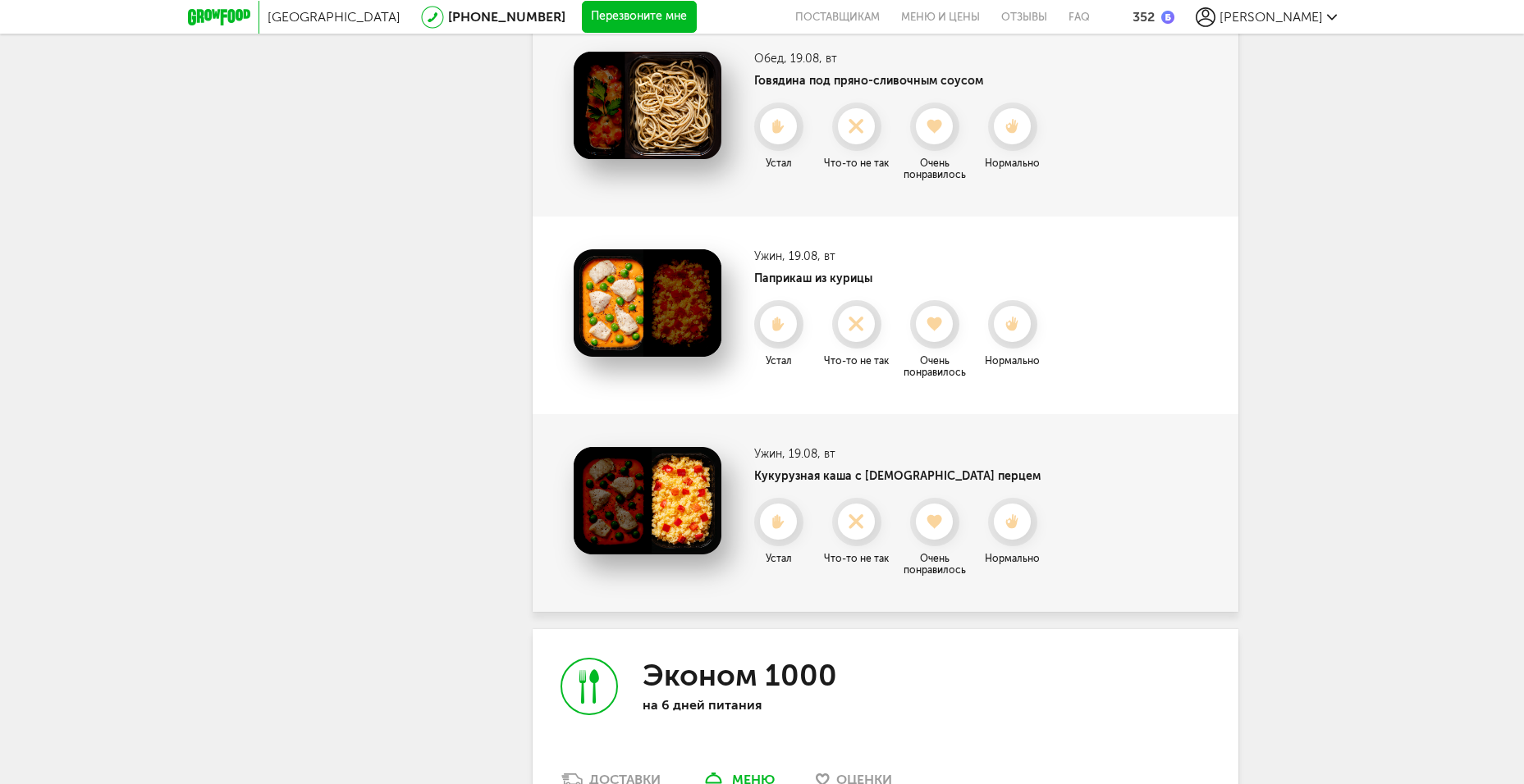
scroll to position [2767, 0]
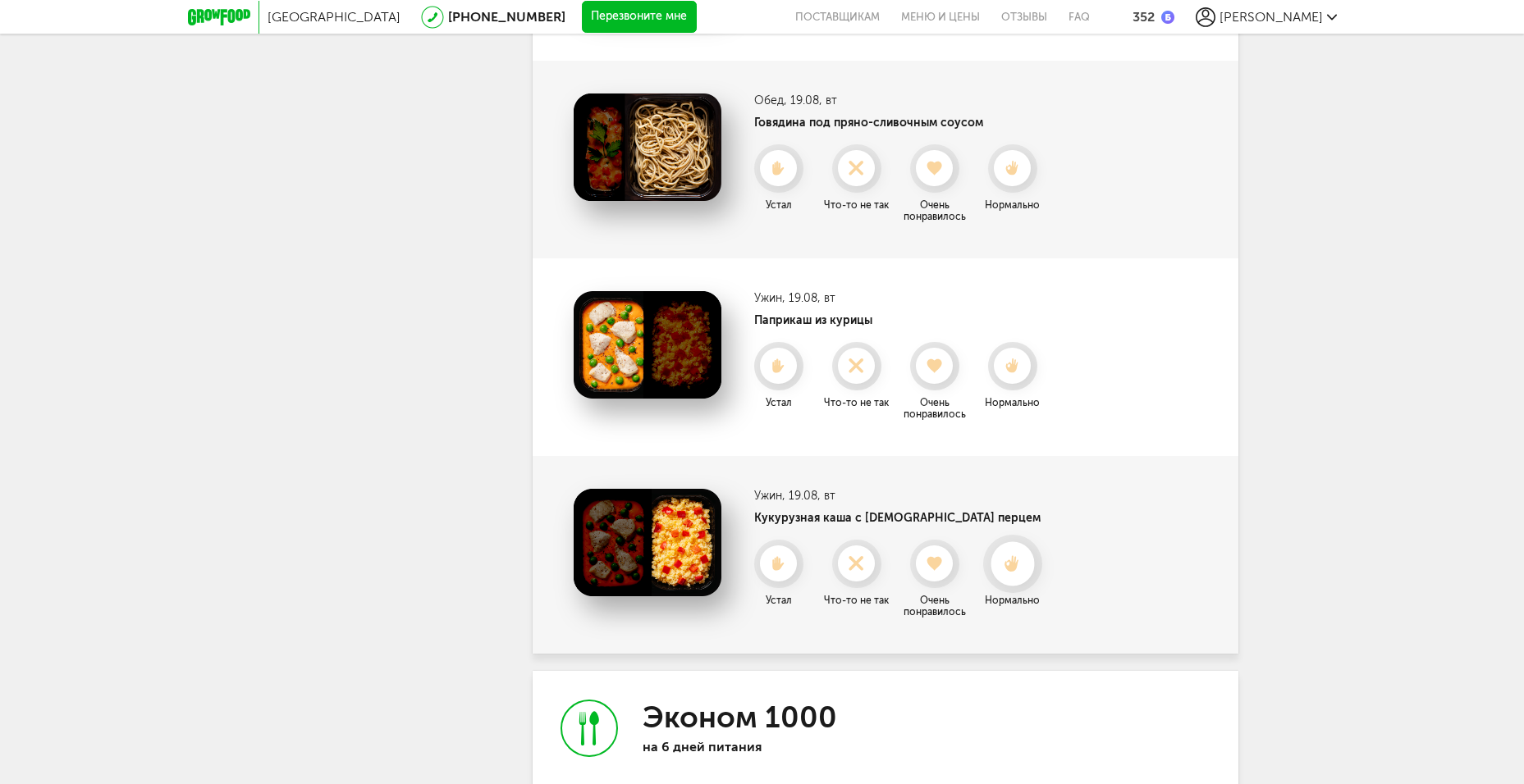
click at [1019, 575] on div at bounding box center [1012, 563] width 43 height 43
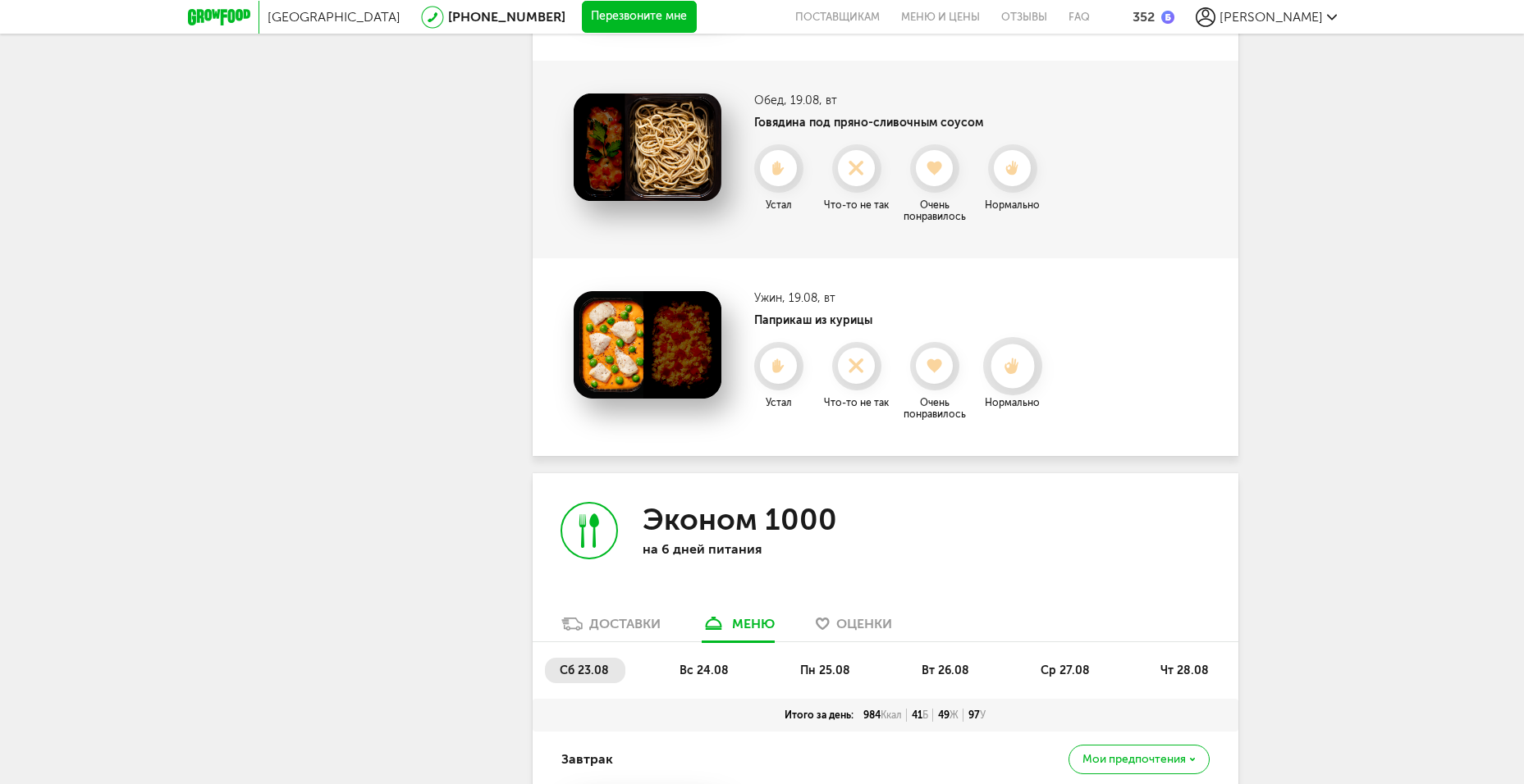
click at [1020, 368] on icon at bounding box center [1012, 366] width 43 height 18
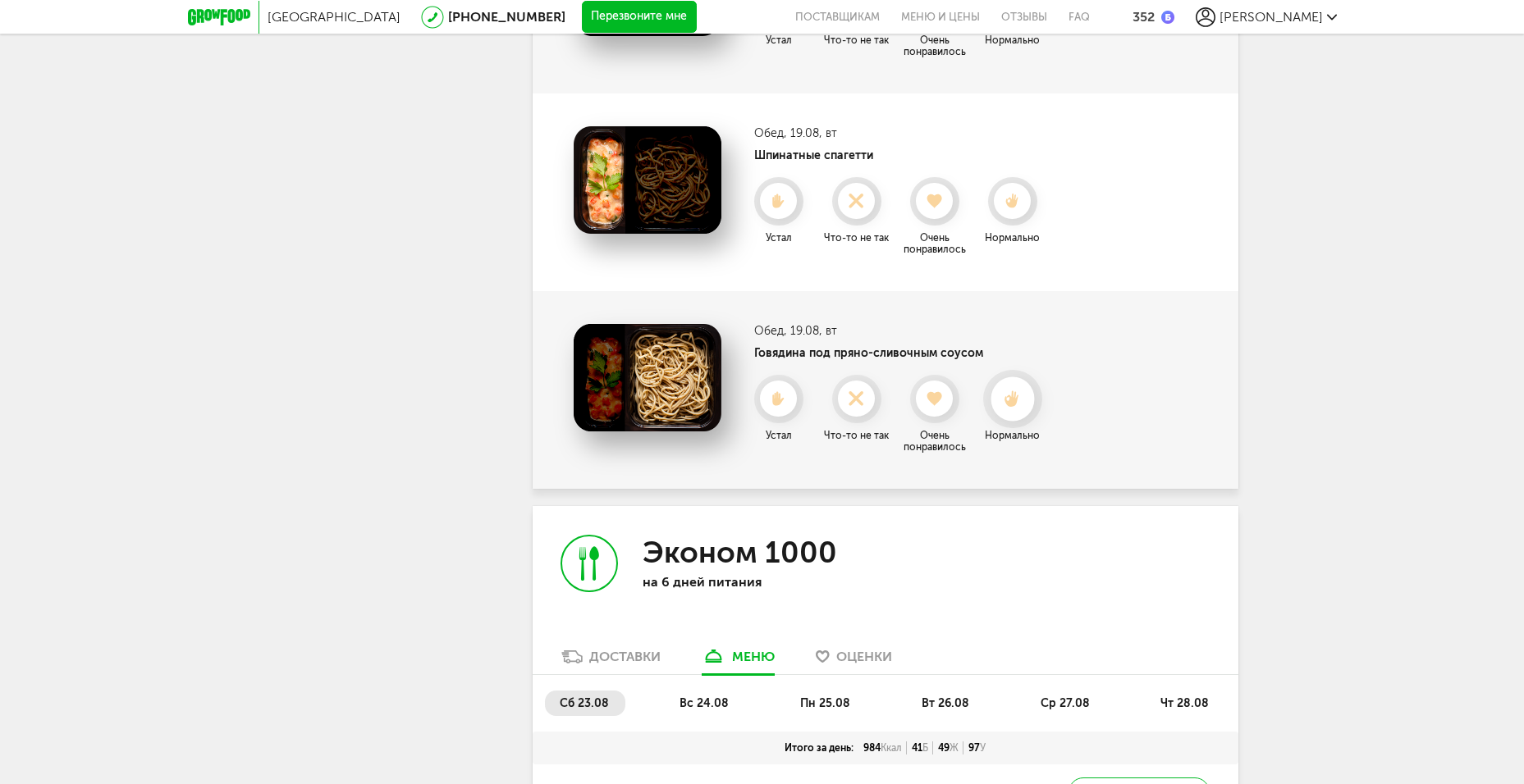
scroll to position [2439, 0]
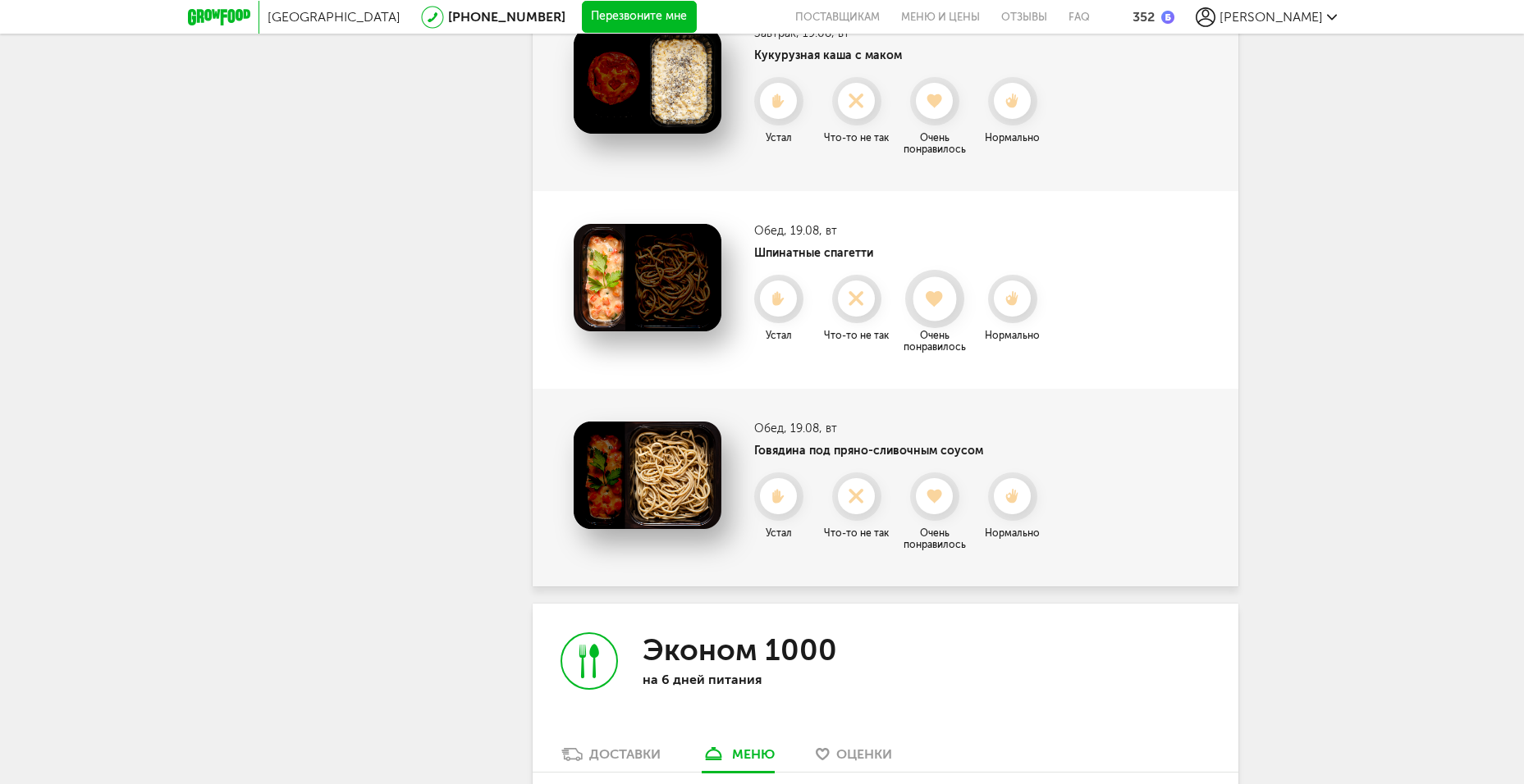
click at [932, 306] on icon at bounding box center [934, 299] width 43 height 18
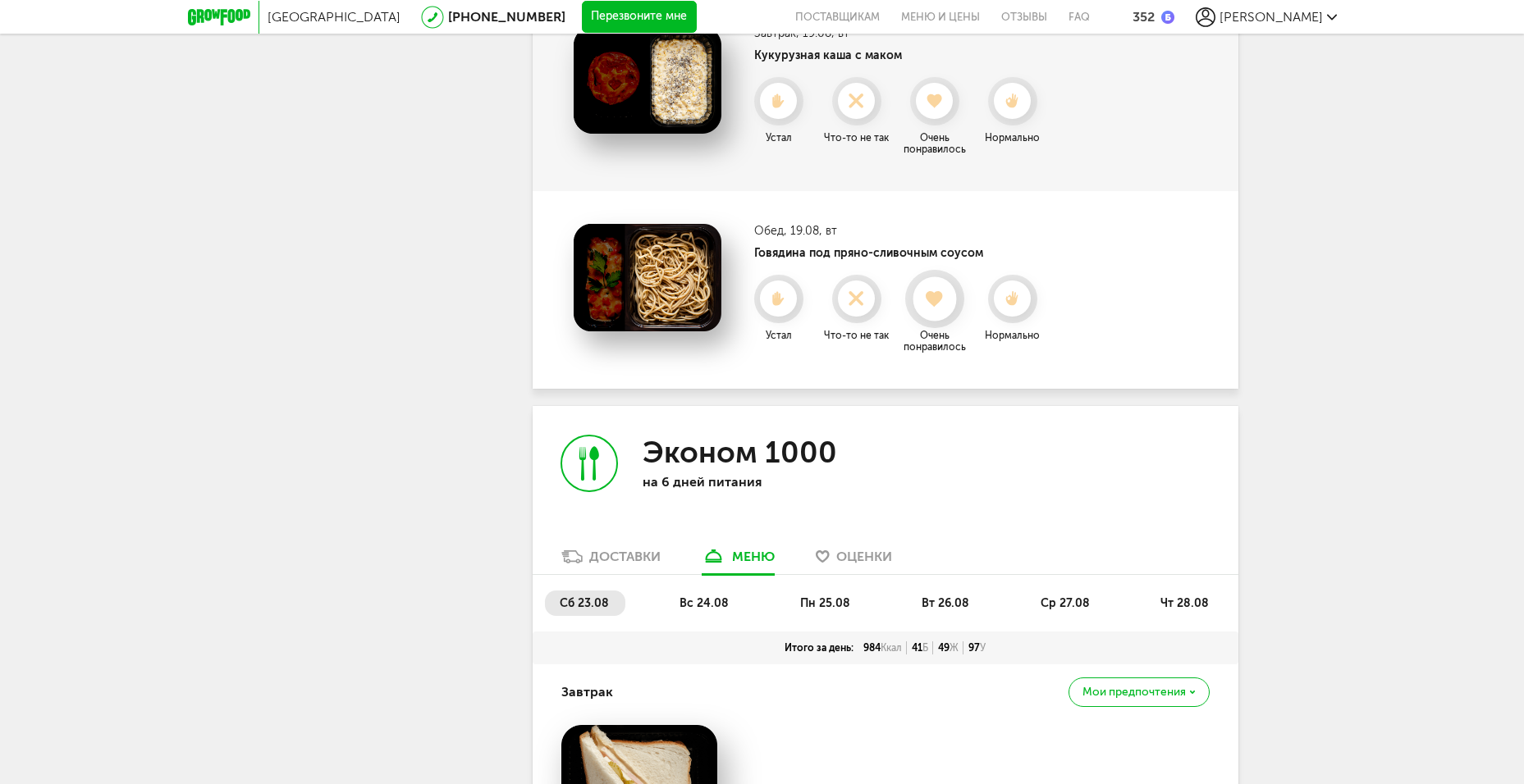
click at [937, 295] on use at bounding box center [934, 298] width 18 height 17
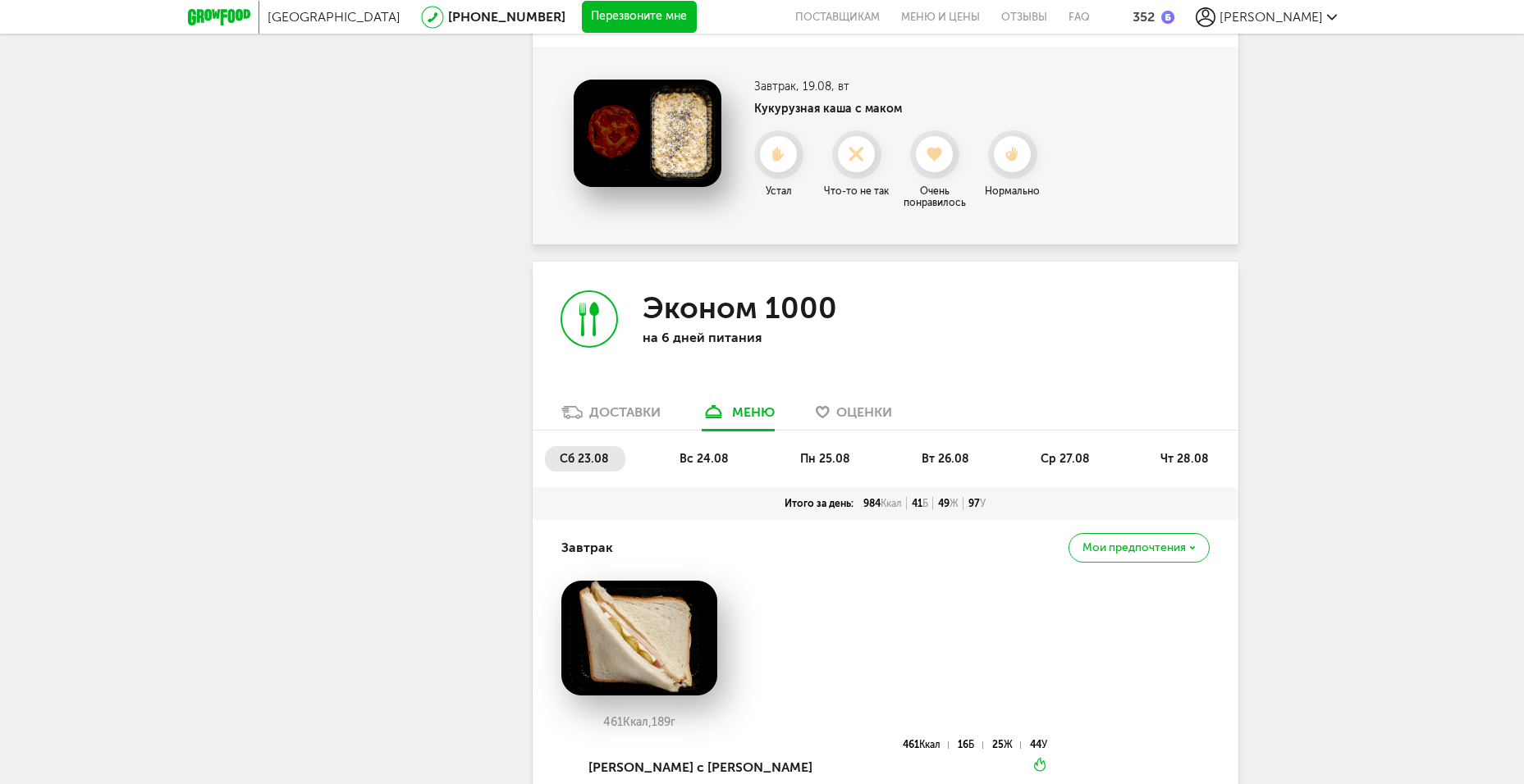
scroll to position [2357, 0]
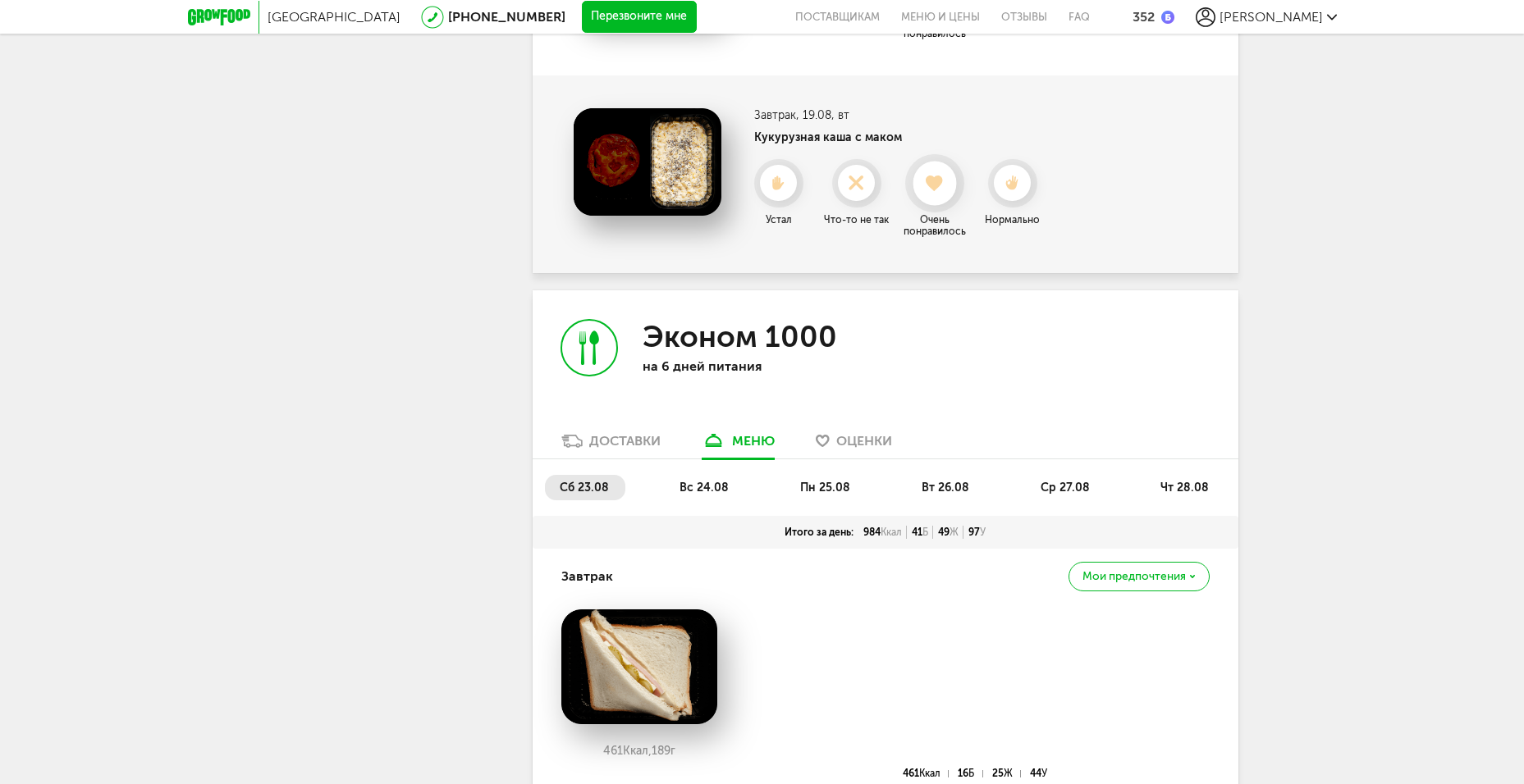
click at [942, 198] on div at bounding box center [934, 183] width 43 height 43
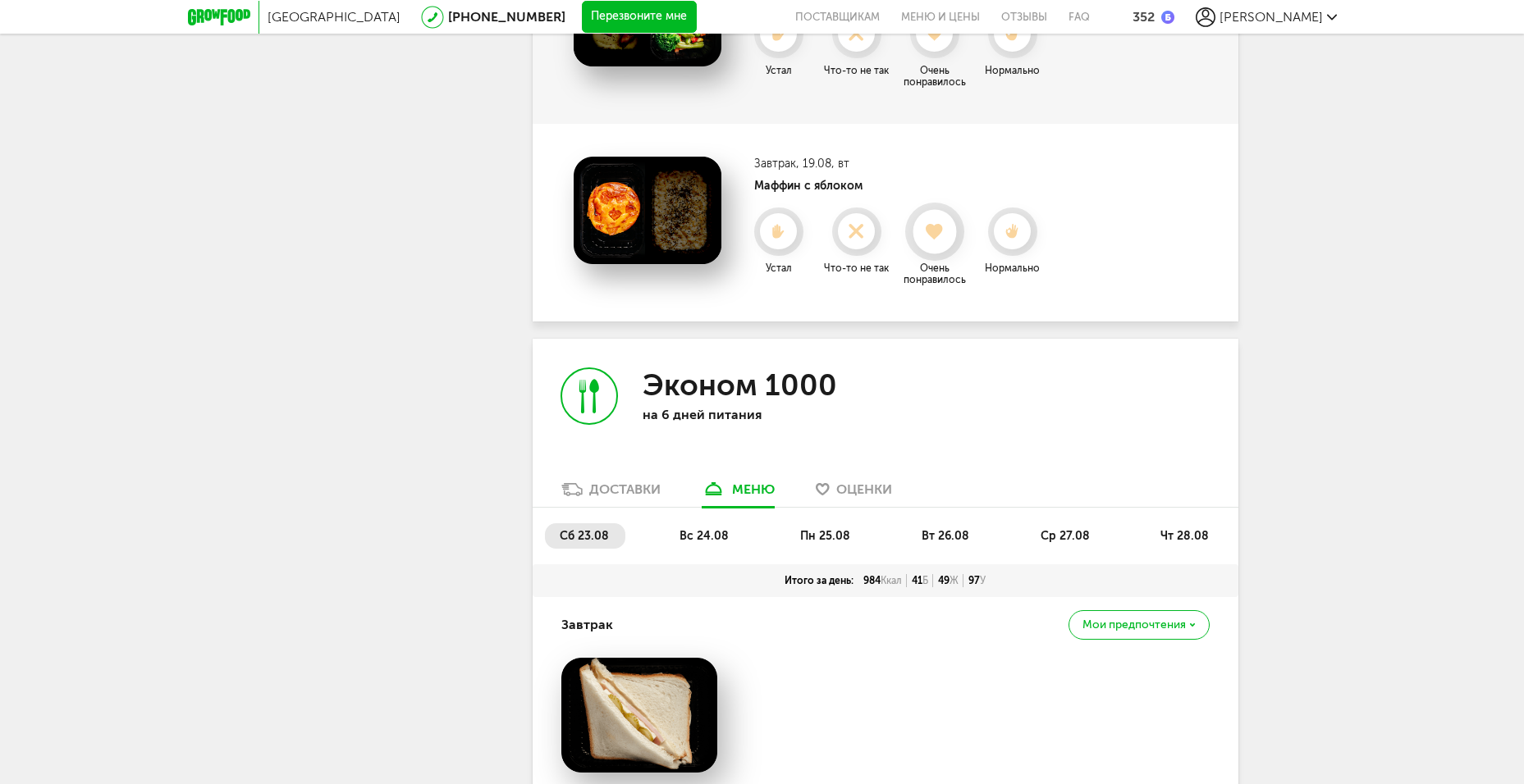
click at [948, 227] on icon at bounding box center [934, 232] width 43 height 18
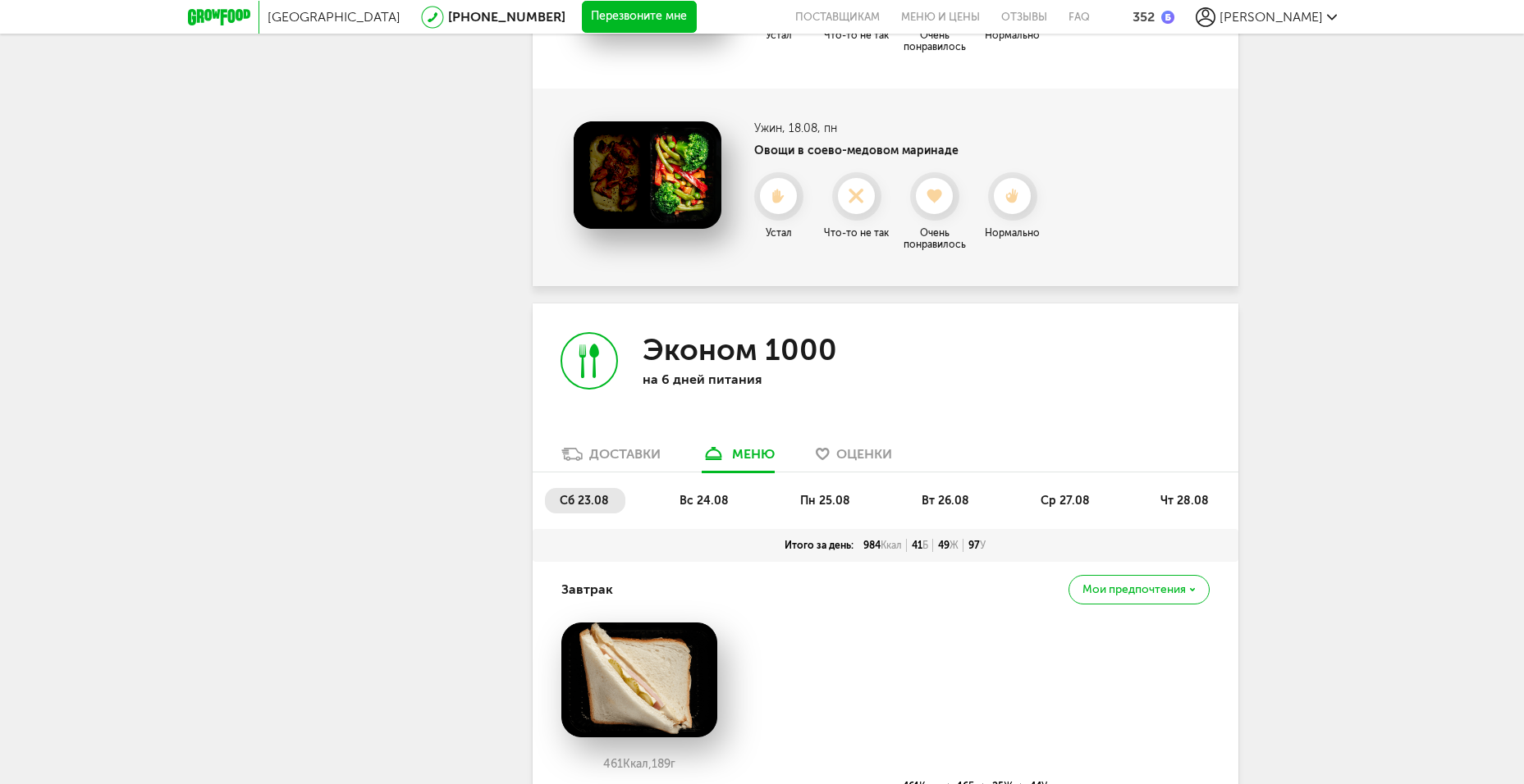
scroll to position [1946, 0]
click at [945, 198] on icon at bounding box center [934, 198] width 43 height 18
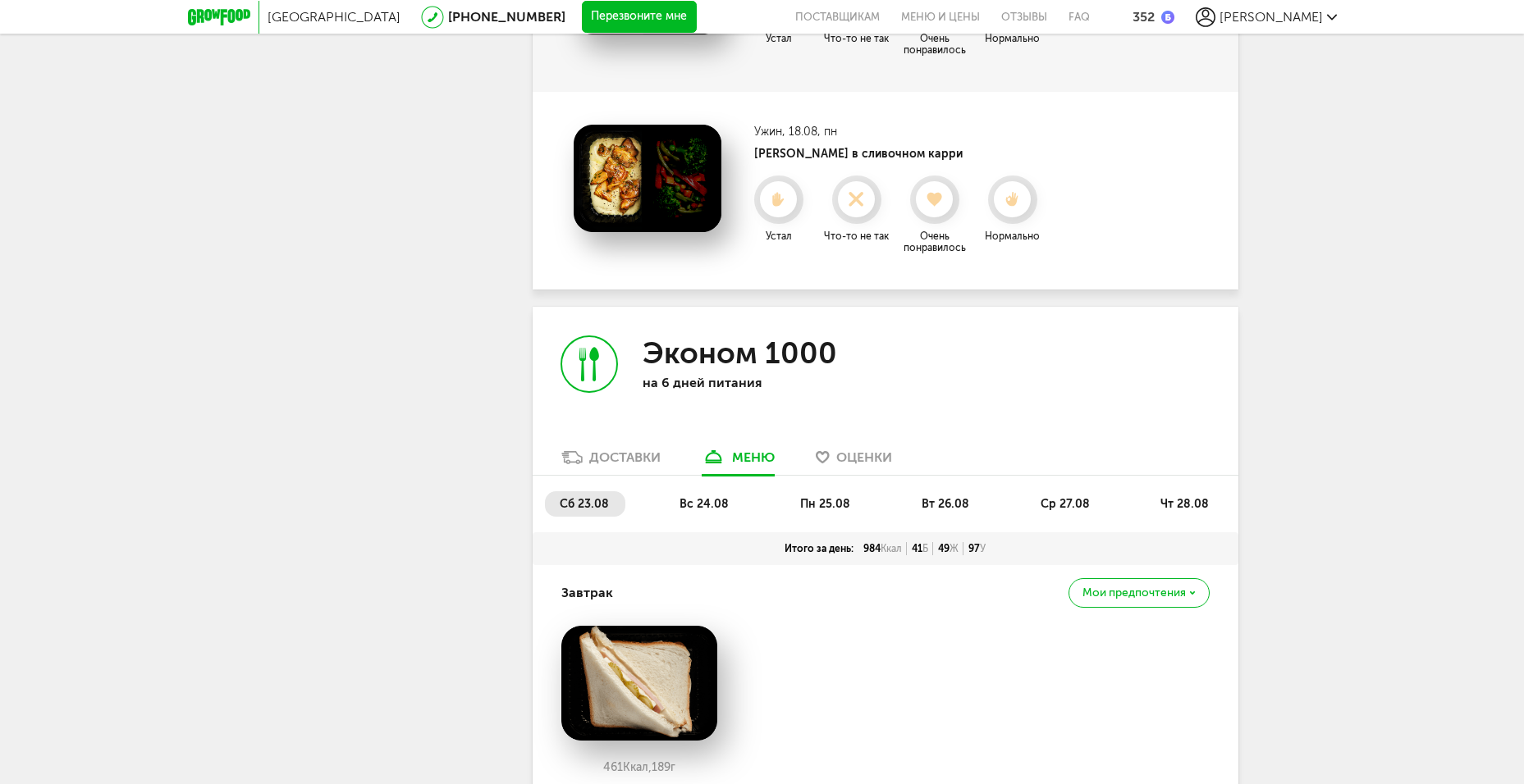
scroll to position [1700, 0]
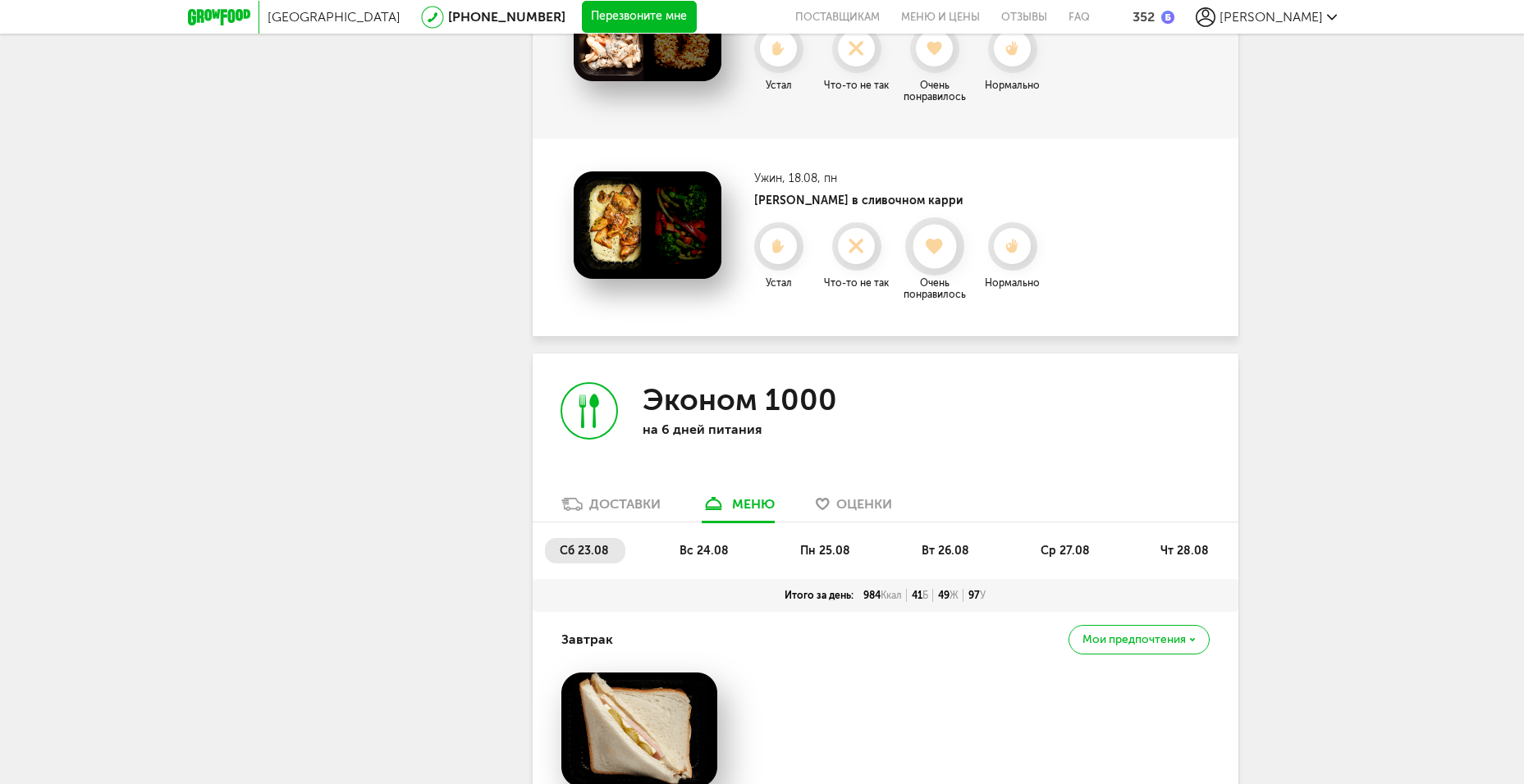
click at [943, 229] on div at bounding box center [934, 246] width 43 height 43
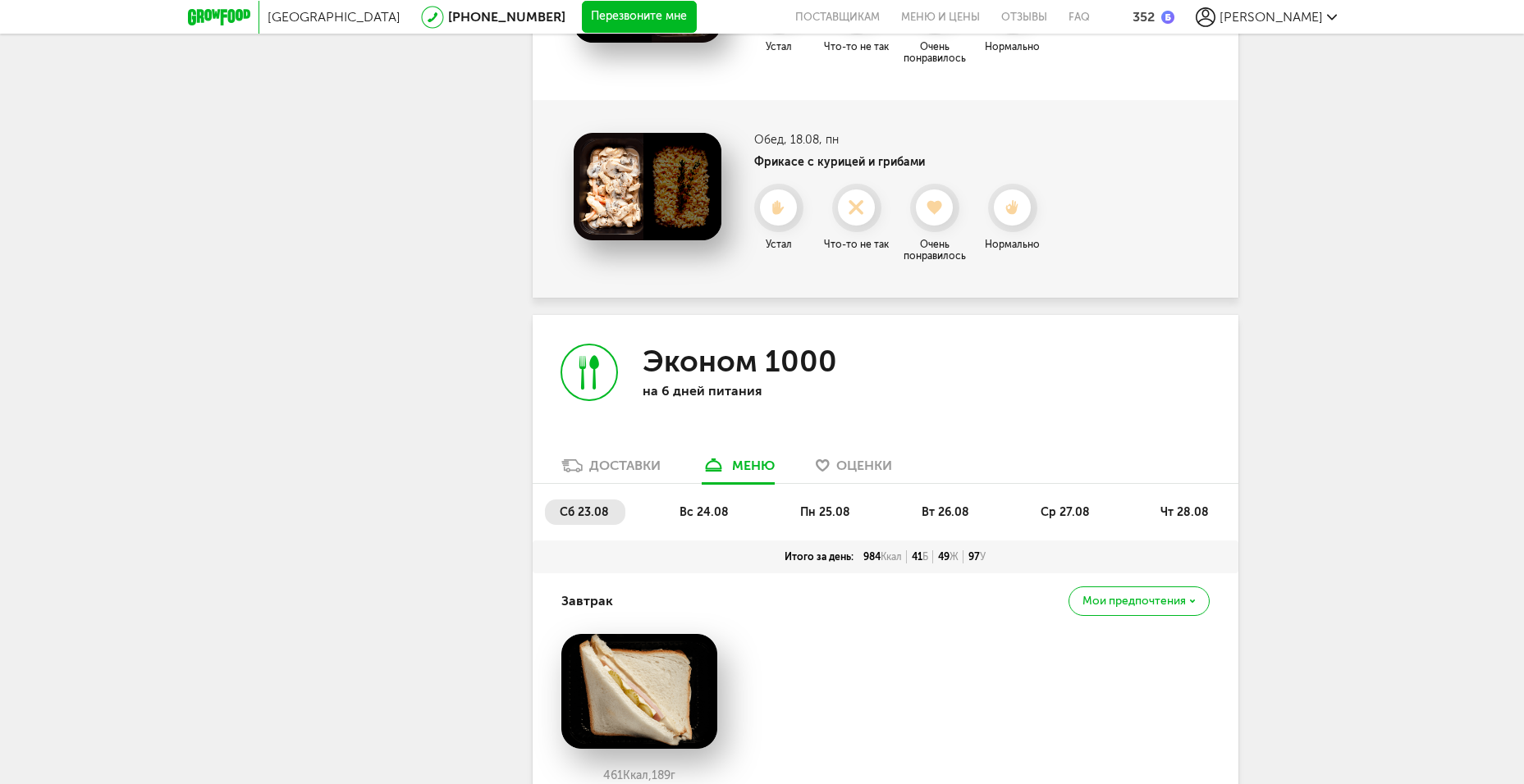
scroll to position [1536, 0]
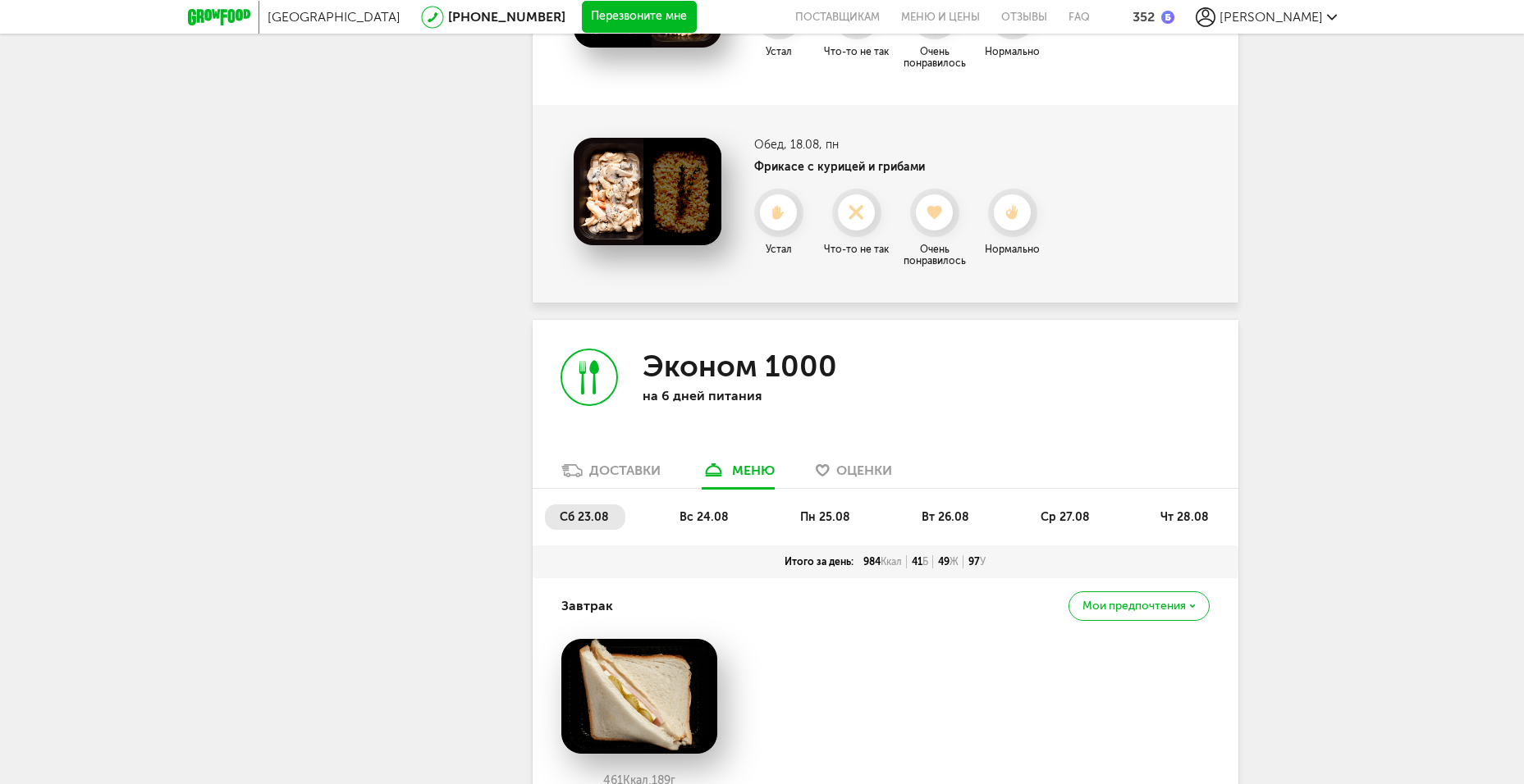
click at [943, 229] on div at bounding box center [933, 212] width 36 height 36
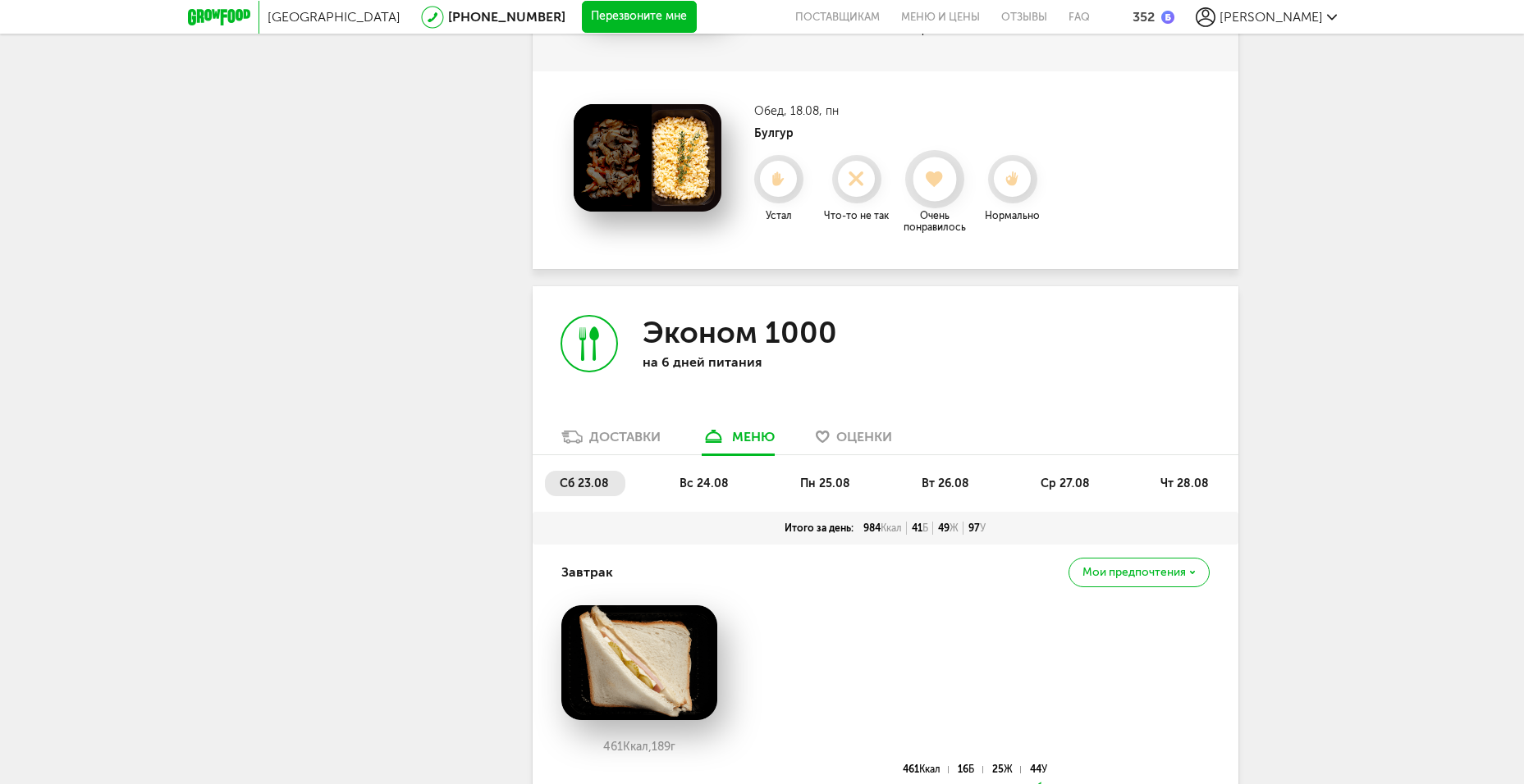
click at [943, 199] on div at bounding box center [934, 179] width 43 height 43
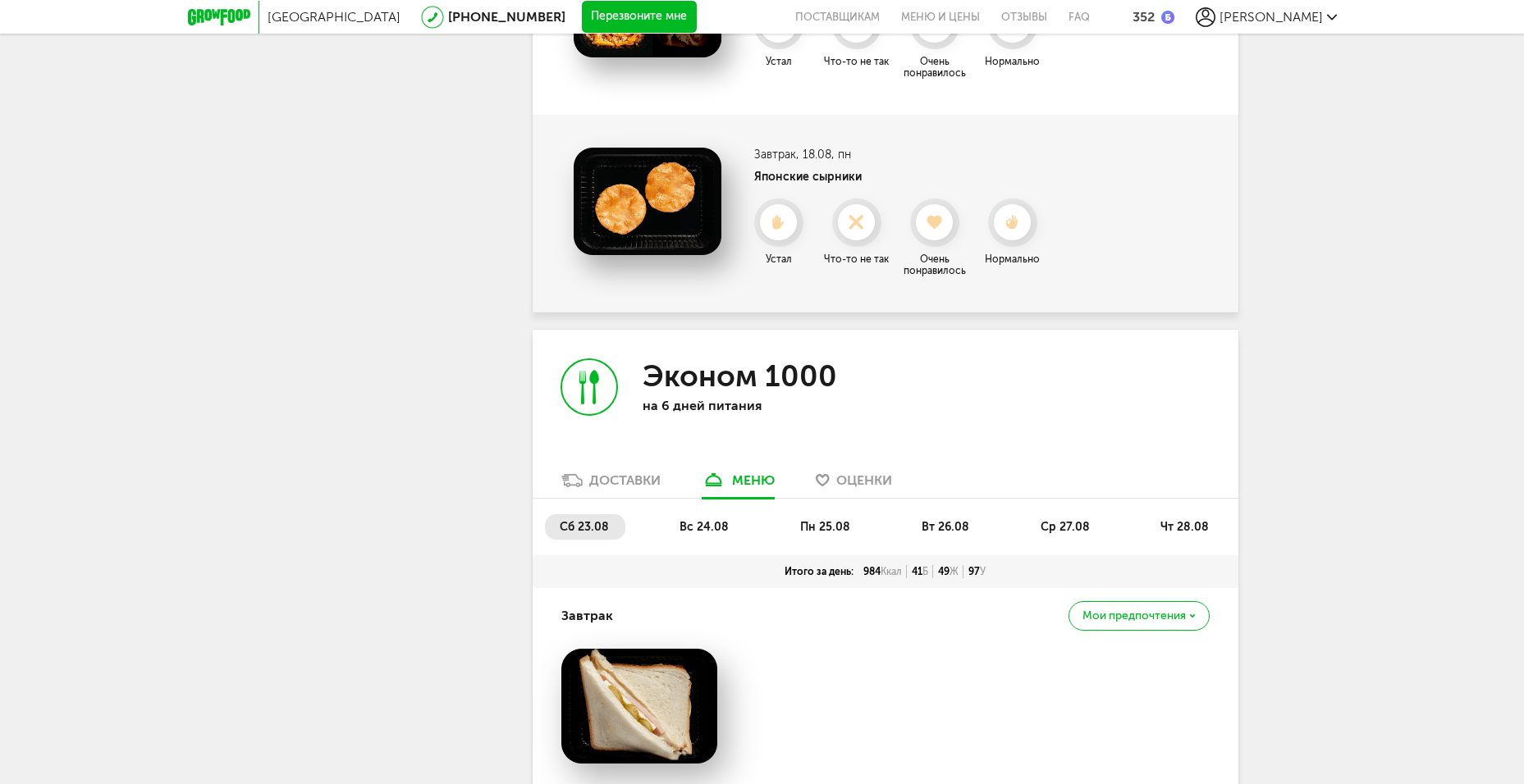
scroll to position [1044, 0]
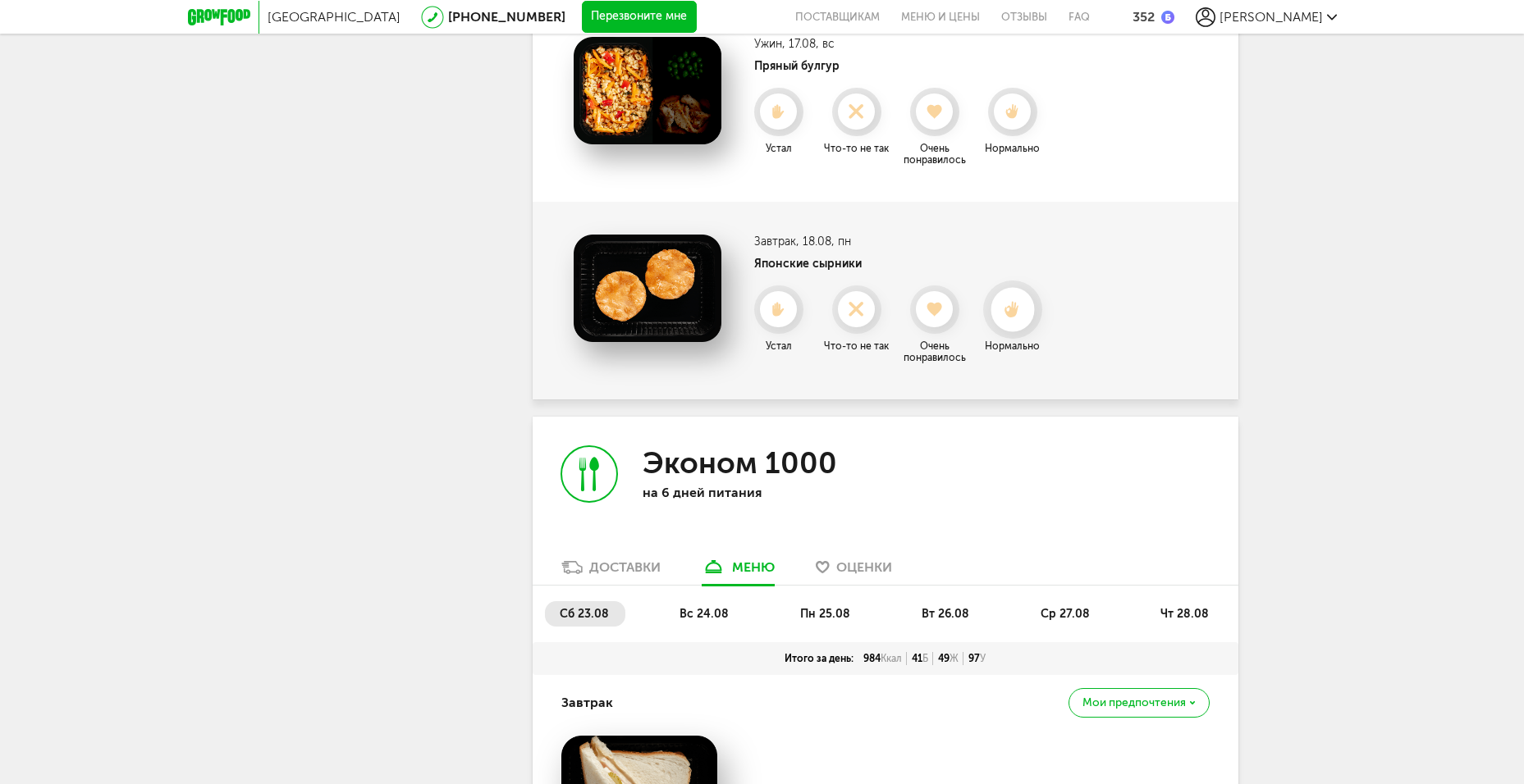
click at [1014, 307] on use at bounding box center [1011, 309] width 15 height 17
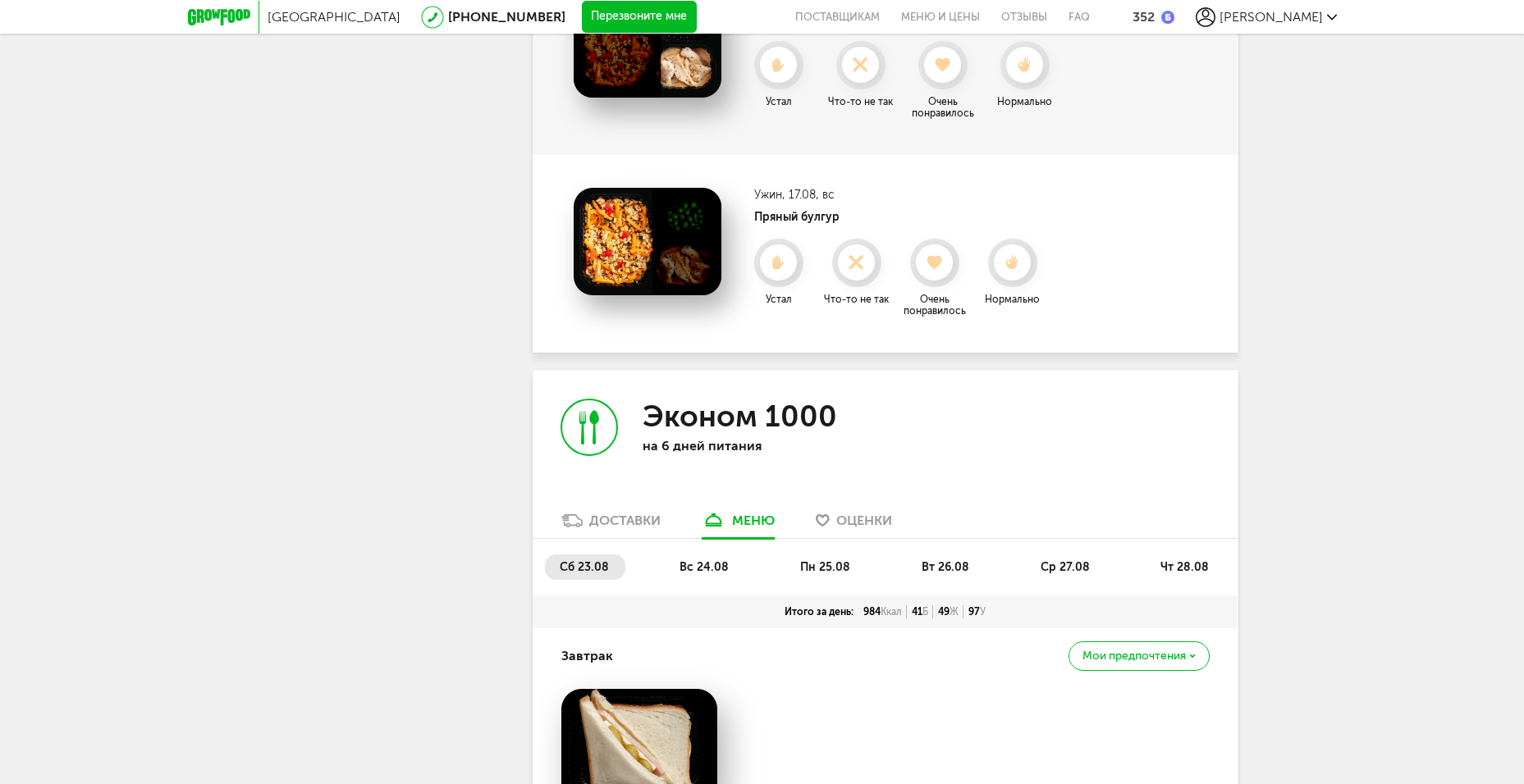
scroll to position [881, 0]
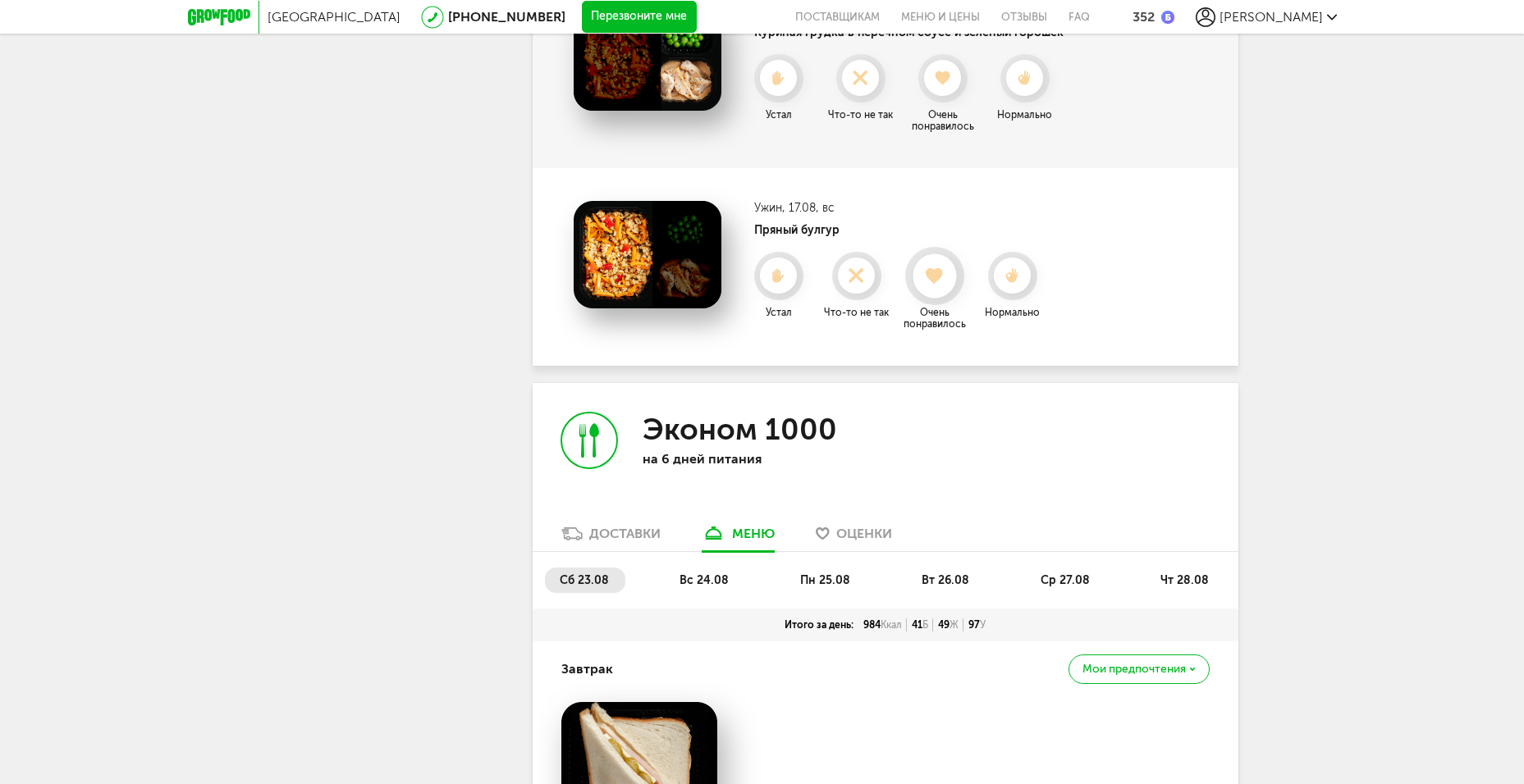
click at [945, 287] on div at bounding box center [934, 276] width 43 height 43
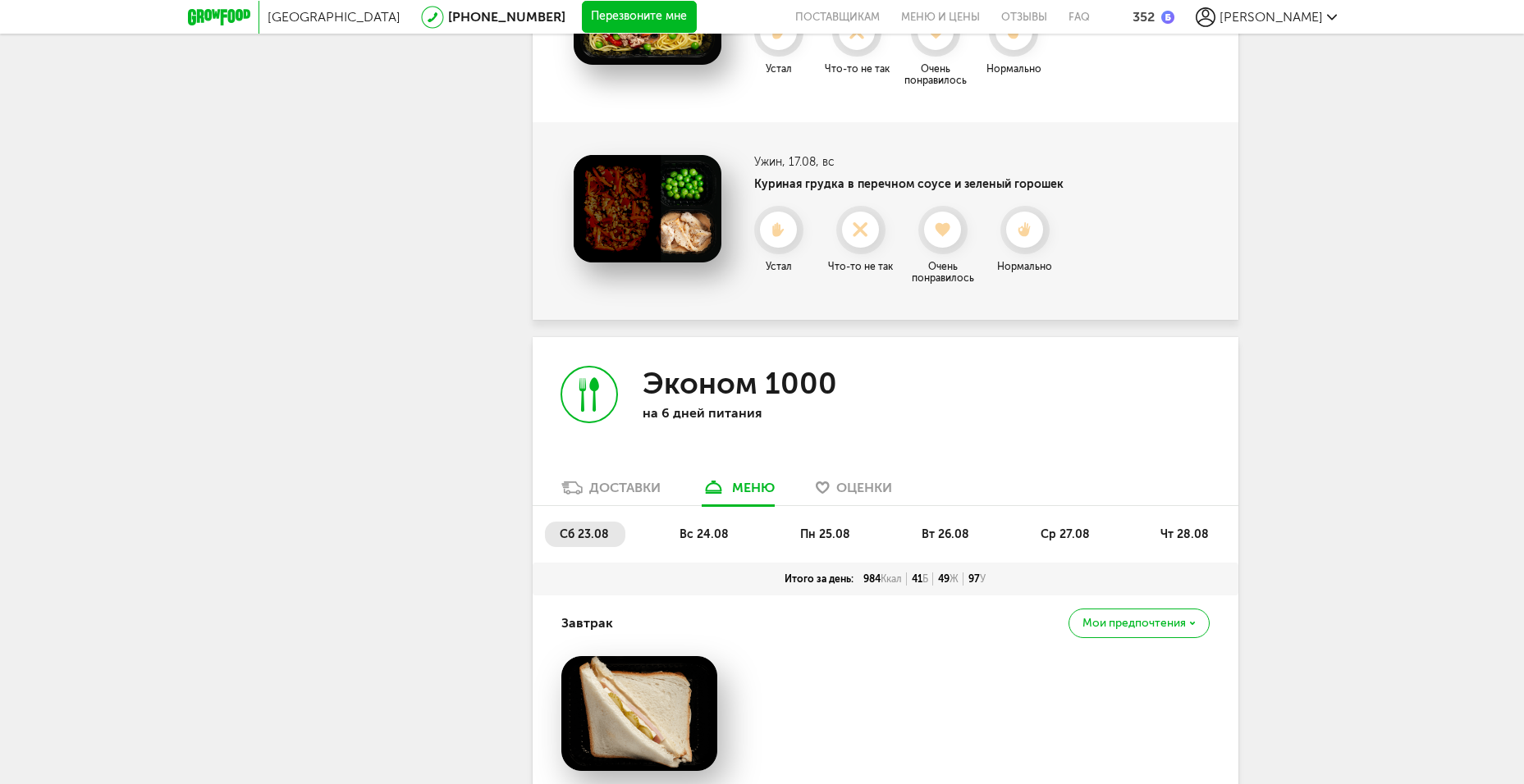
scroll to position [716, 0]
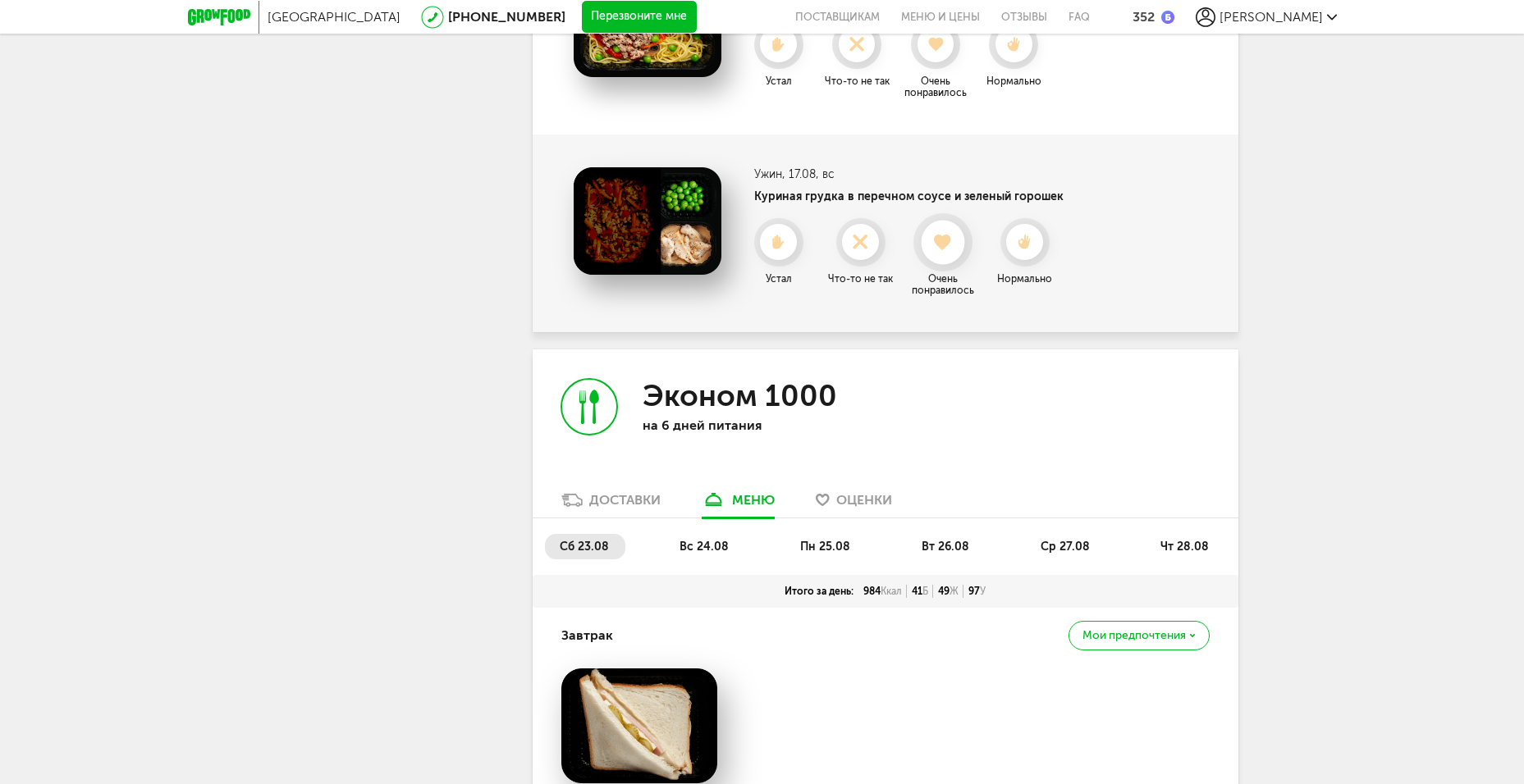
click at [946, 246] on icon at bounding box center [942, 242] width 43 height 18
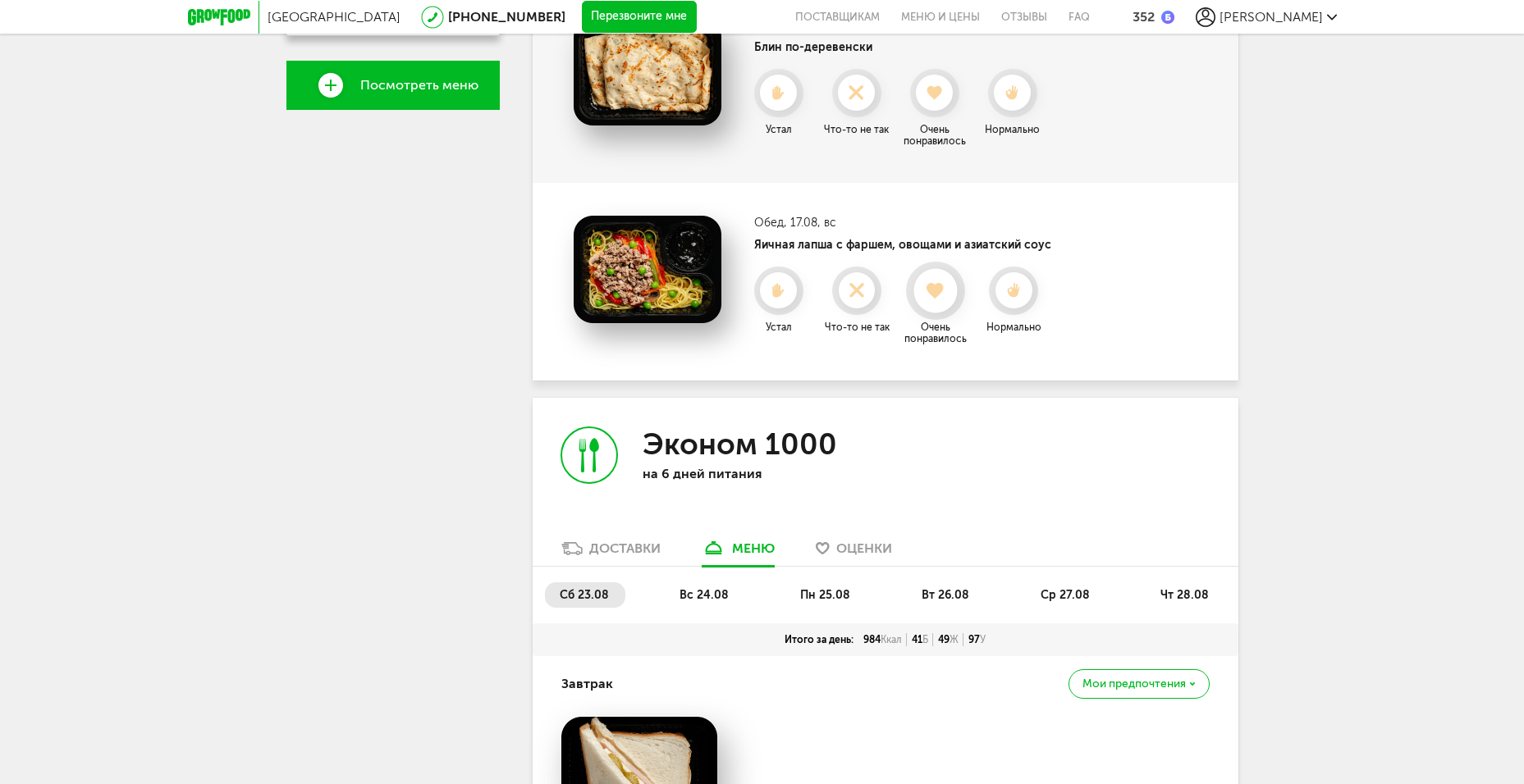
click at [951, 289] on icon at bounding box center [935, 291] width 43 height 18
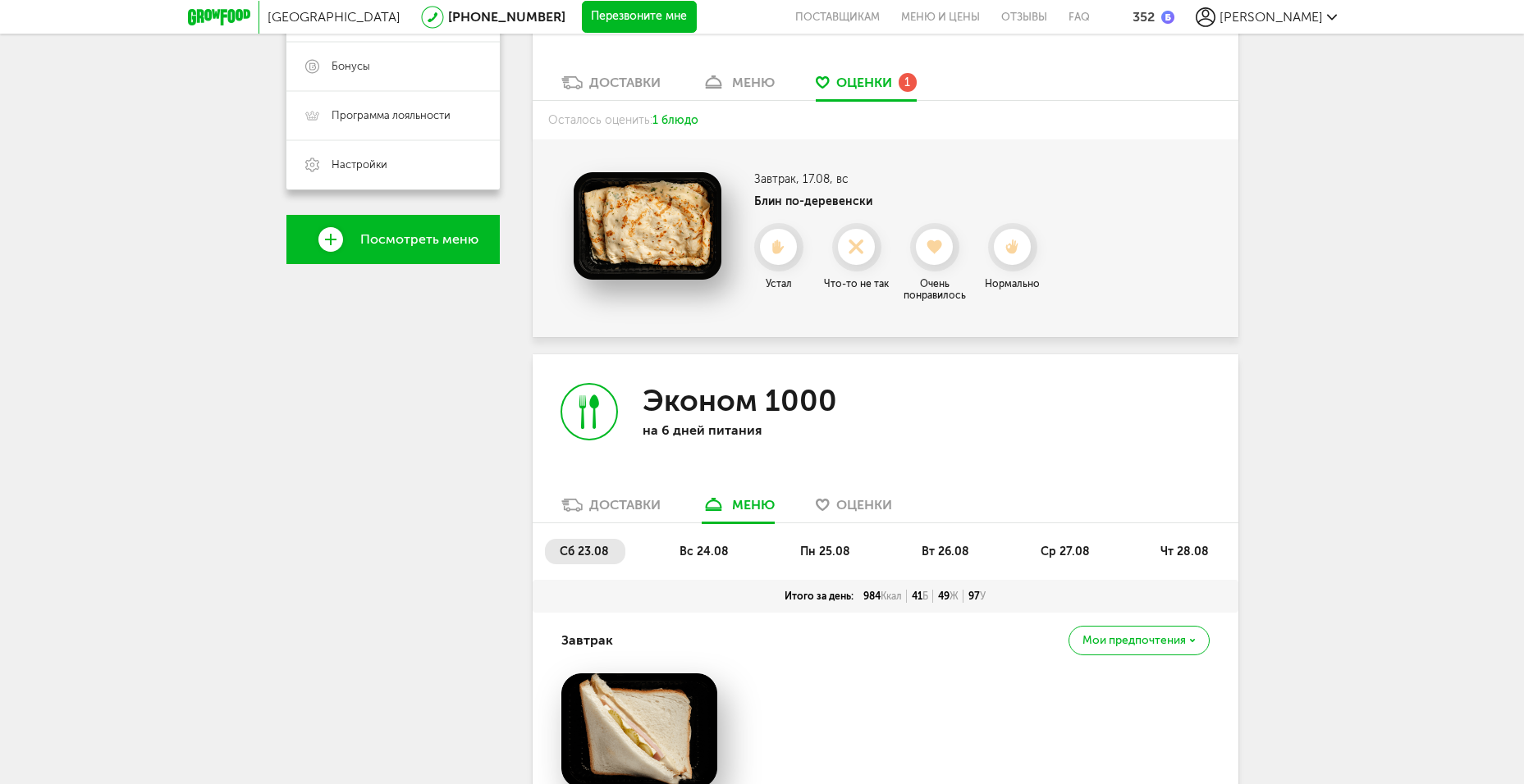
scroll to position [306, 0]
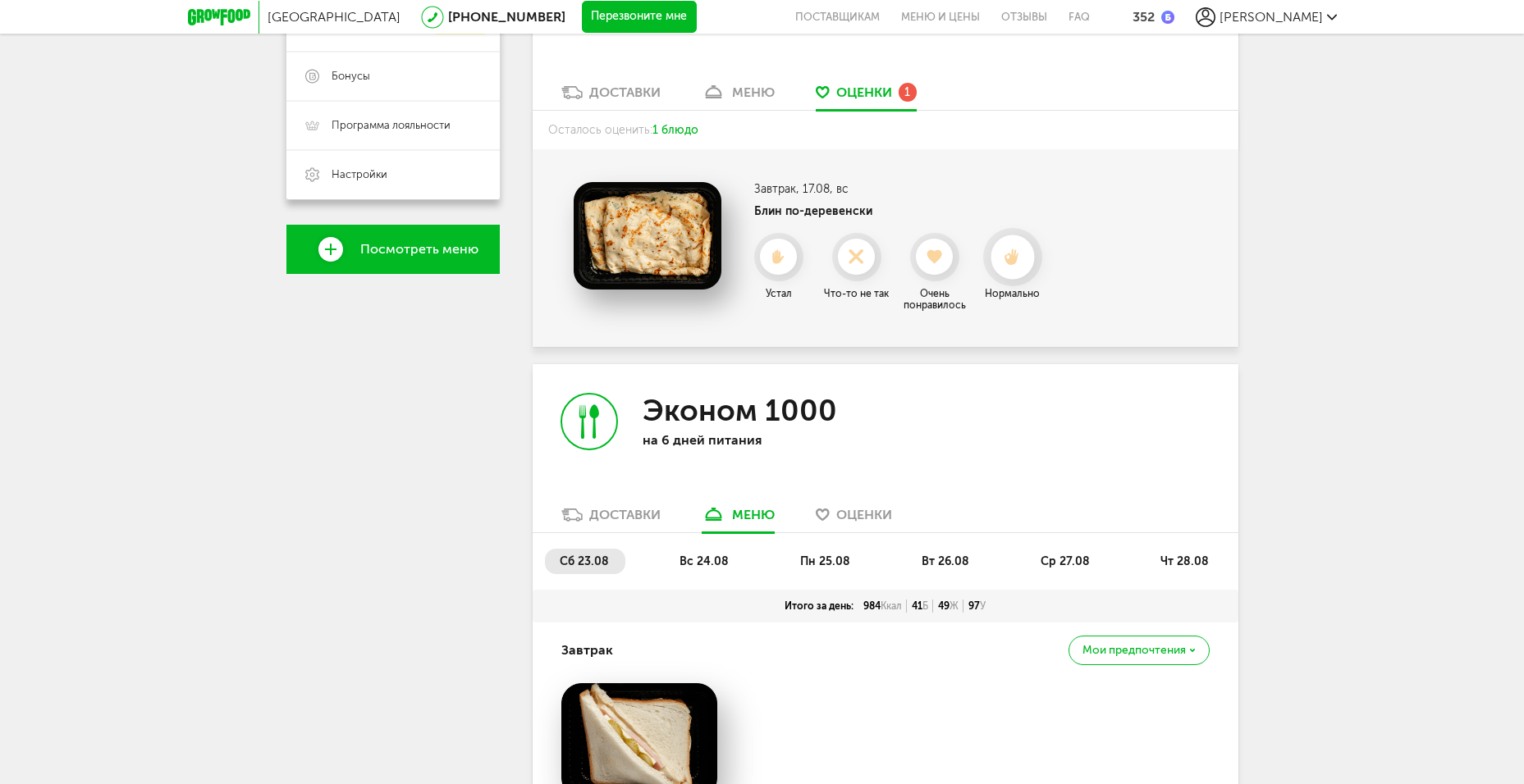
click at [1016, 258] on use at bounding box center [1011, 256] width 15 height 17
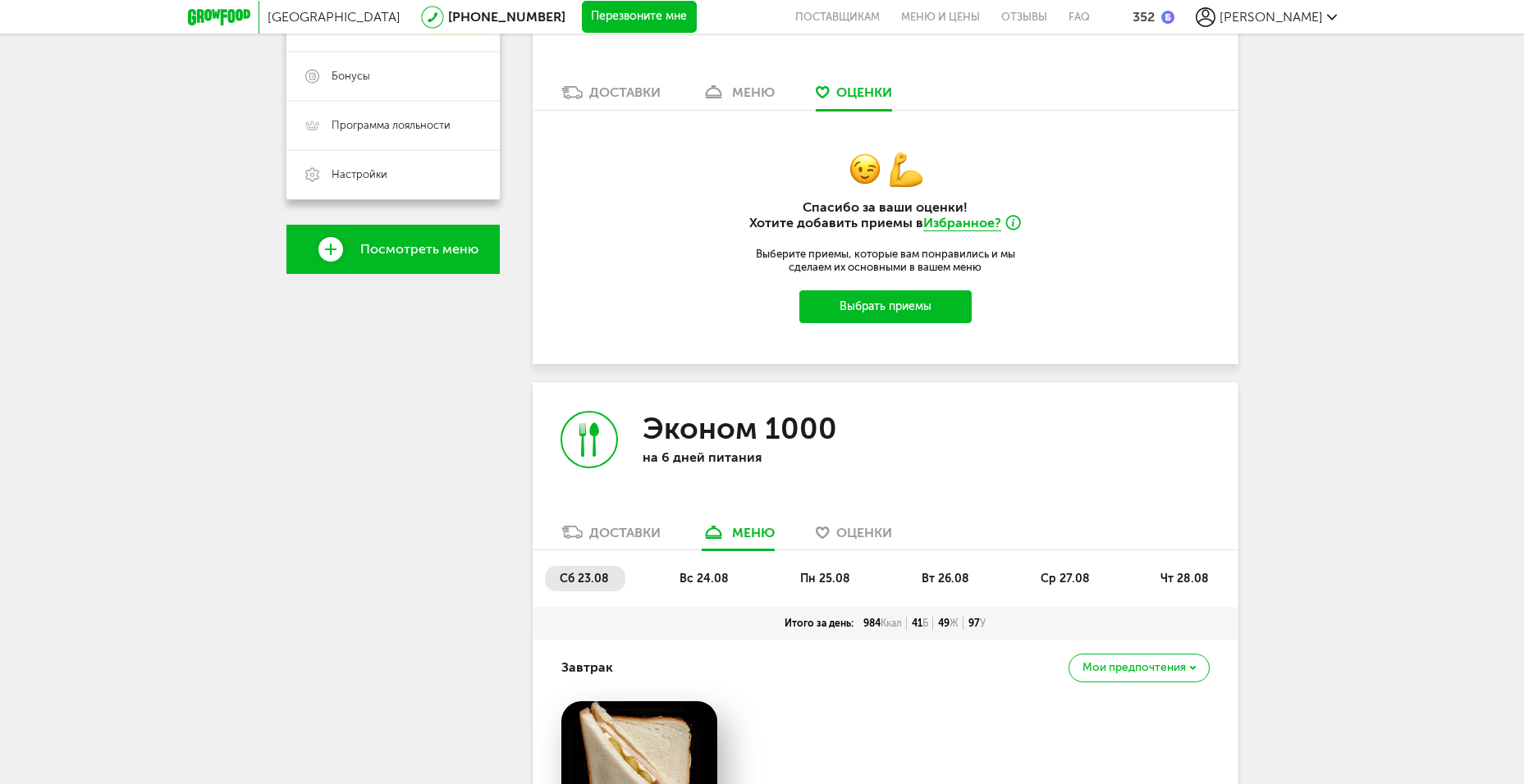
click at [747, 97] on div "меню" at bounding box center [753, 93] width 42 height 16
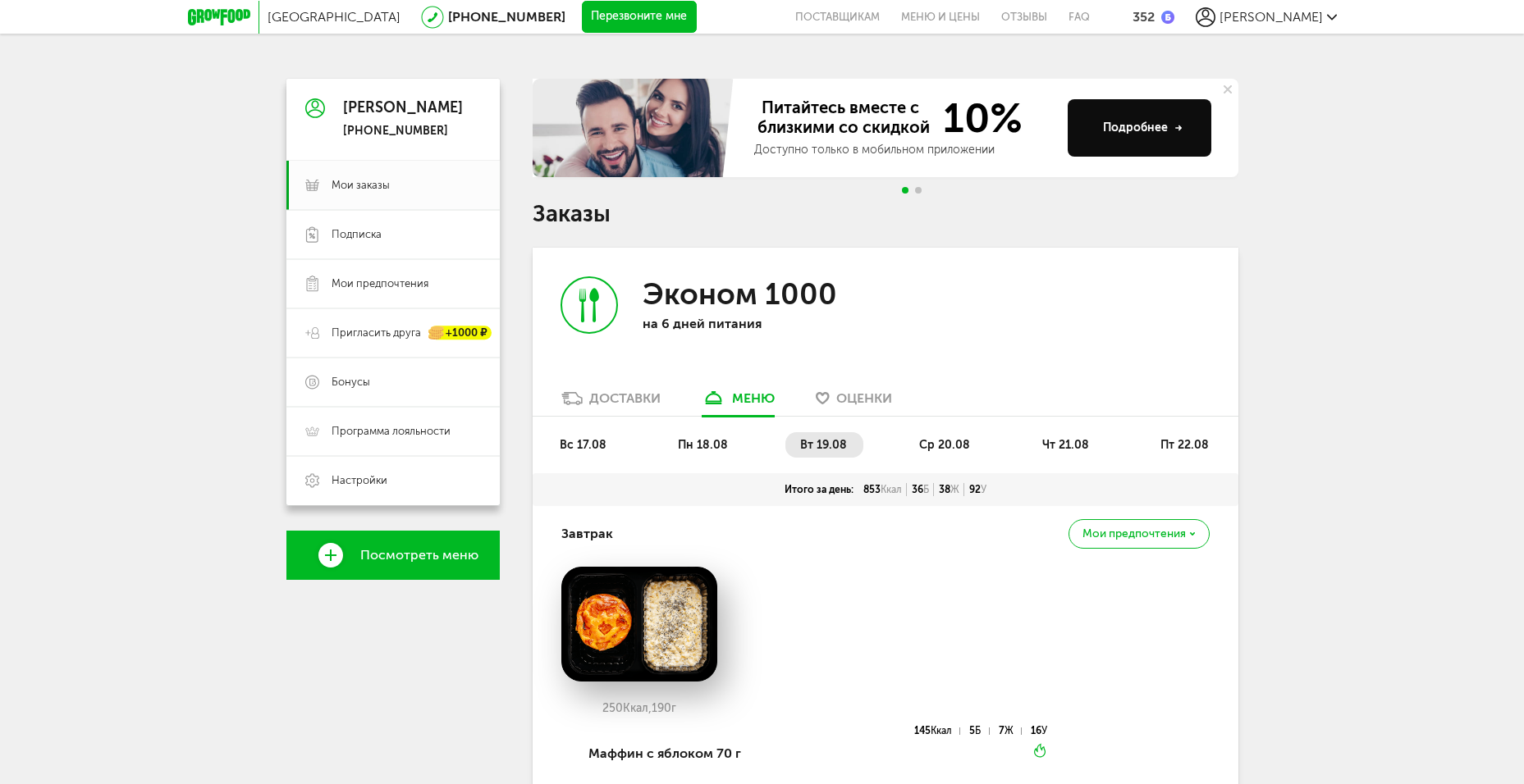
click at [219, 22] on icon at bounding box center [219, 17] width 62 height 17
